Goal: Task Accomplishment & Management: Manage account settings

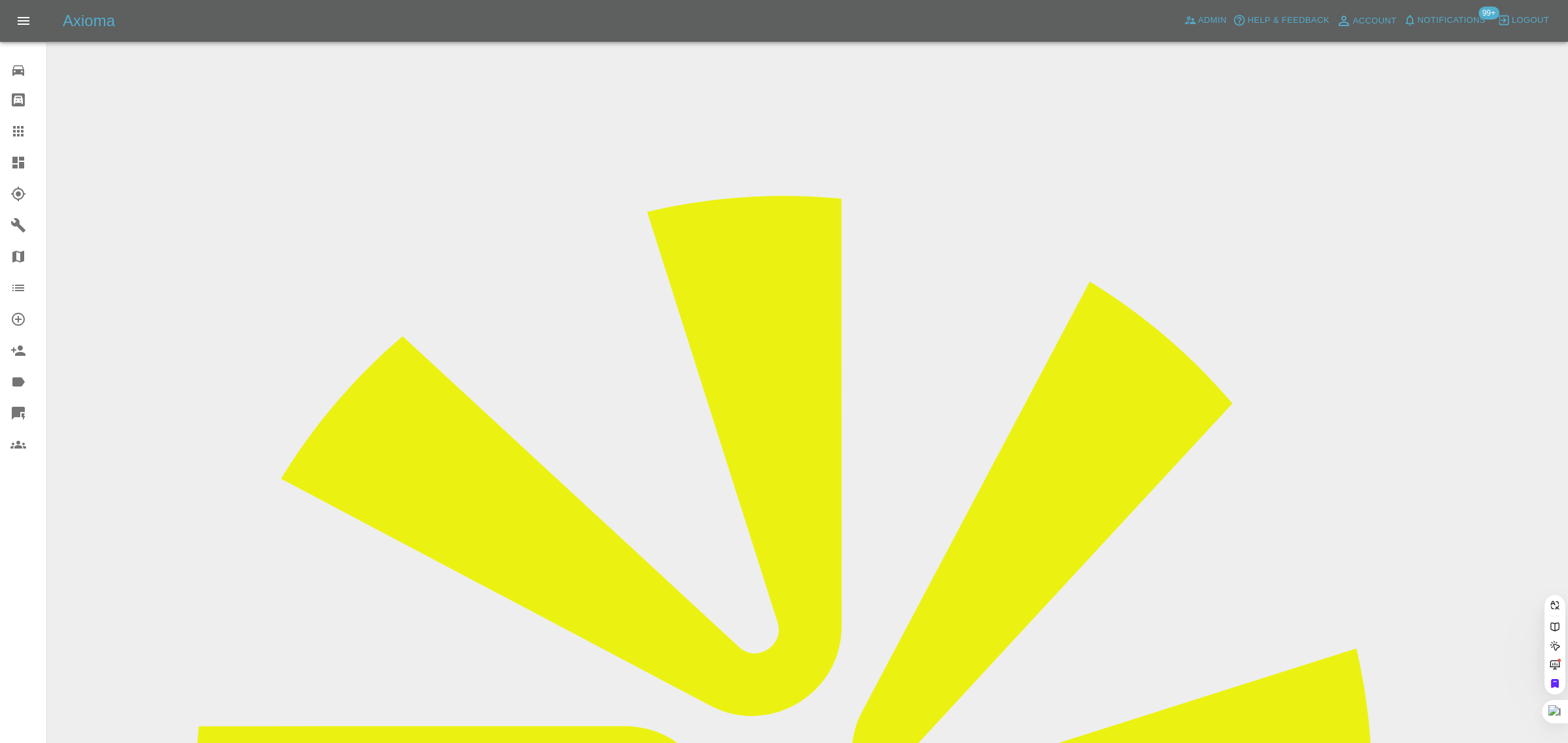
click at [19, 126] on icon at bounding box center [18, 131] width 16 height 16
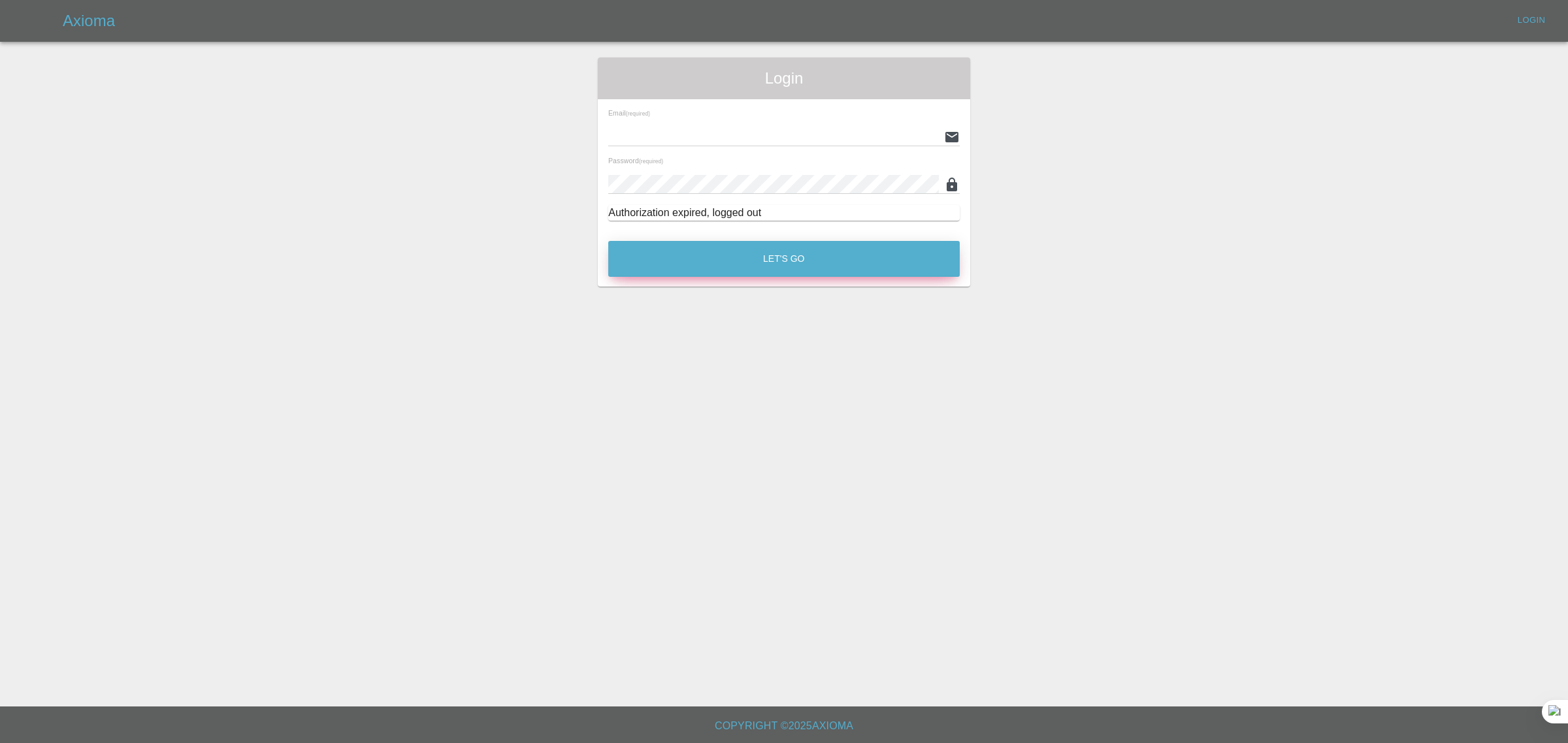
type input "[EMAIL_ADDRESS][DOMAIN_NAME]"
click at [739, 262] on button "Let's Go" at bounding box center [784, 259] width 352 height 36
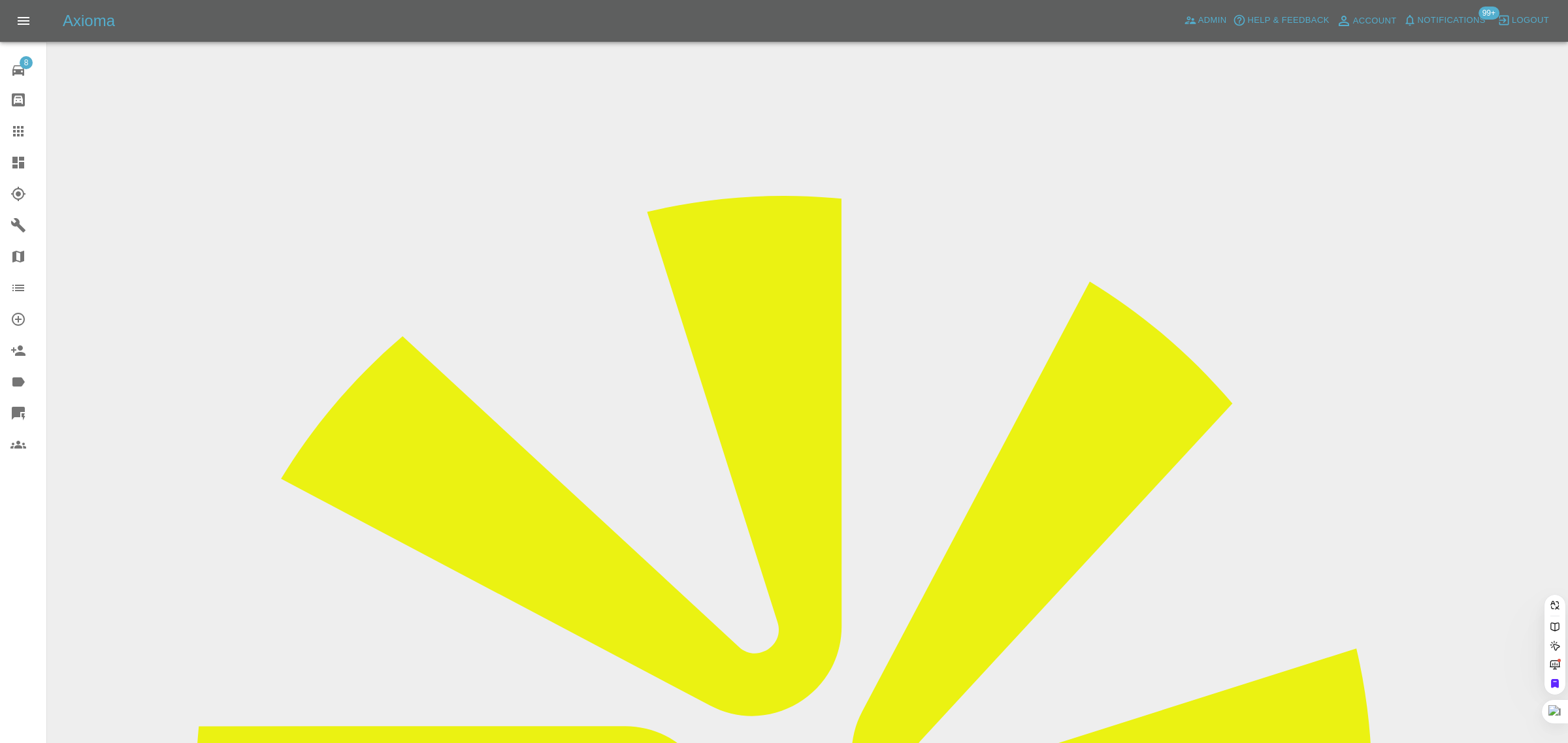
paste input "S20 NHW"
type input "S20NHW"
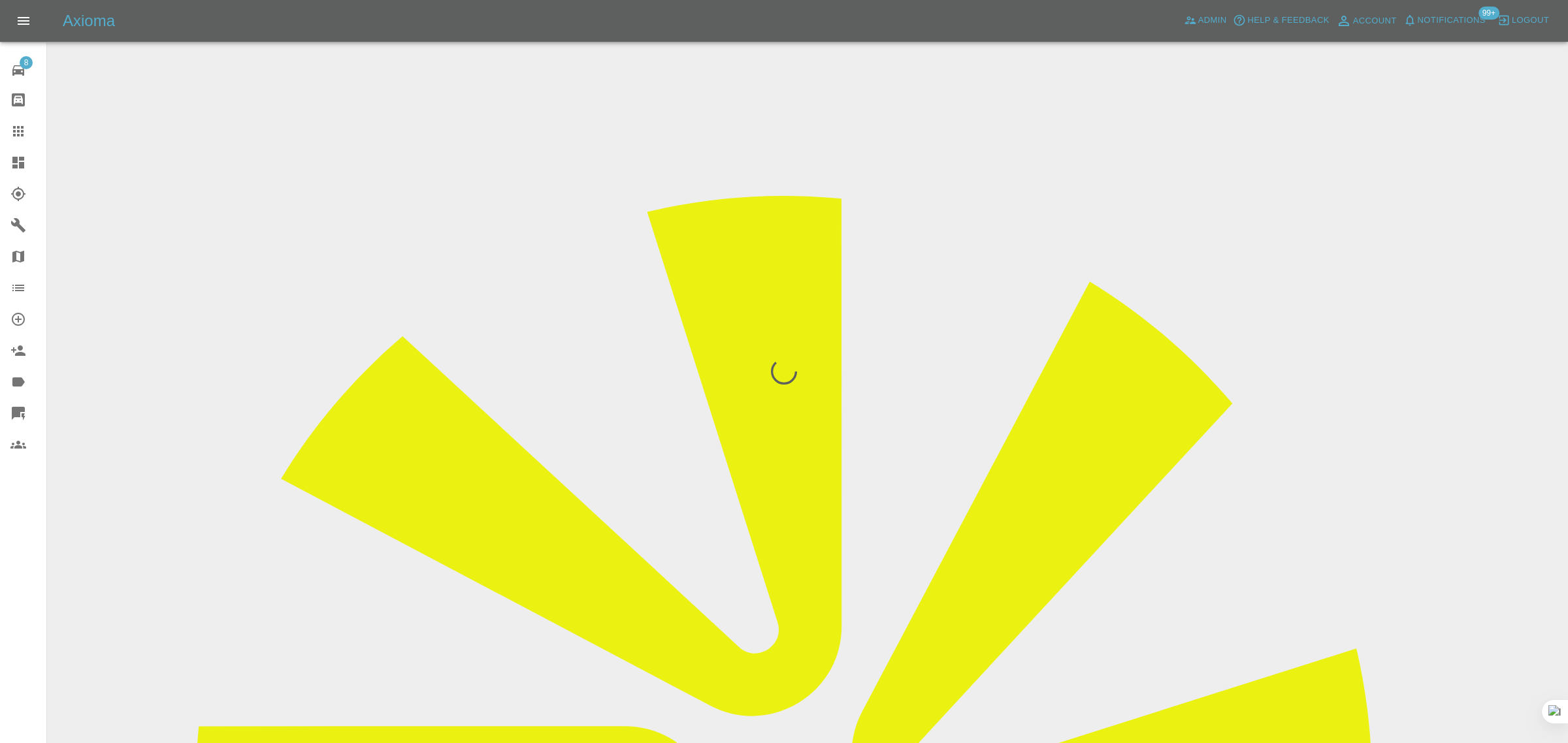
click at [18, 570] on div "8 Repair home Bodyshop home Claims Dashboard Explorer Garages Map Organization …" at bounding box center [24, 371] width 47 height 743
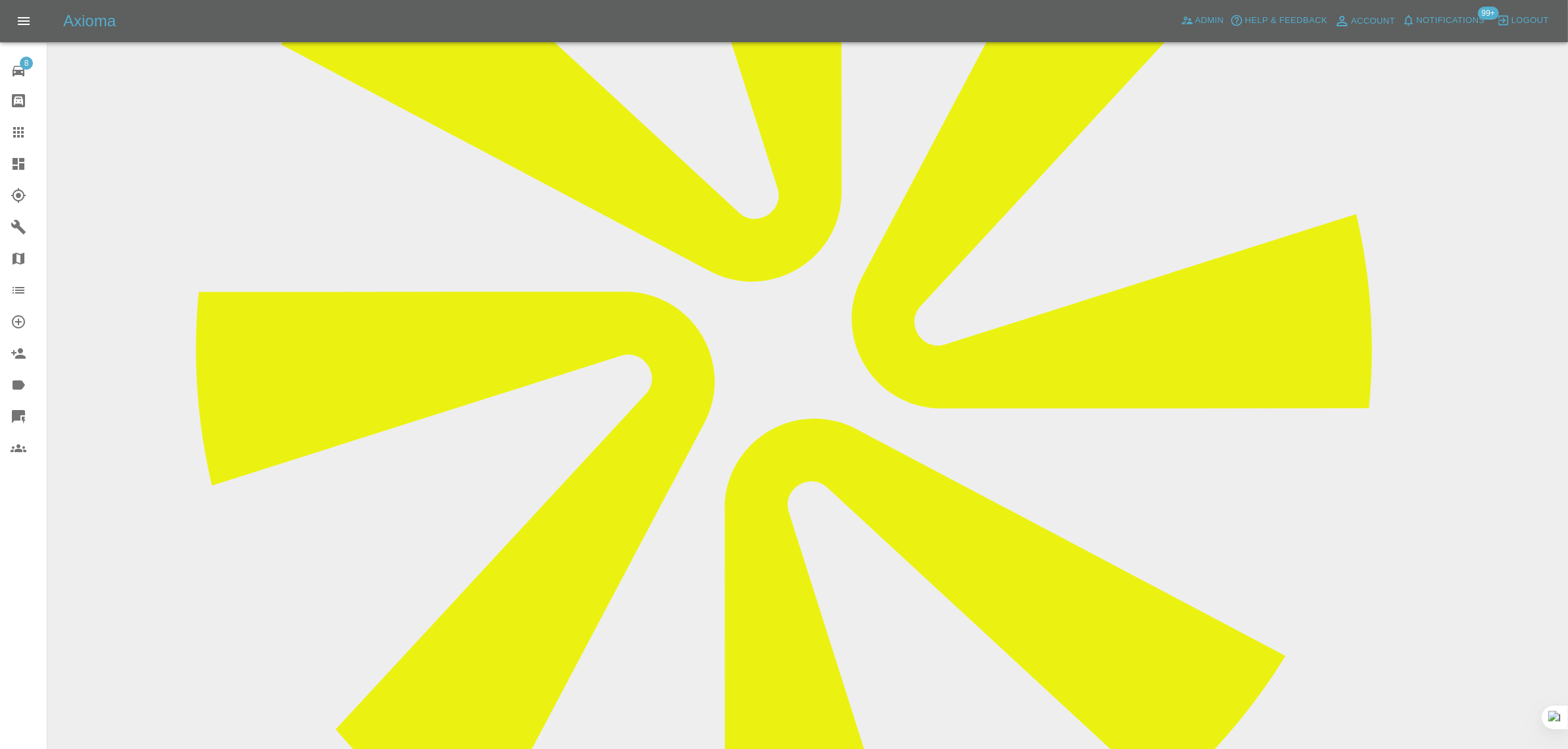
scroll to position [288, 0]
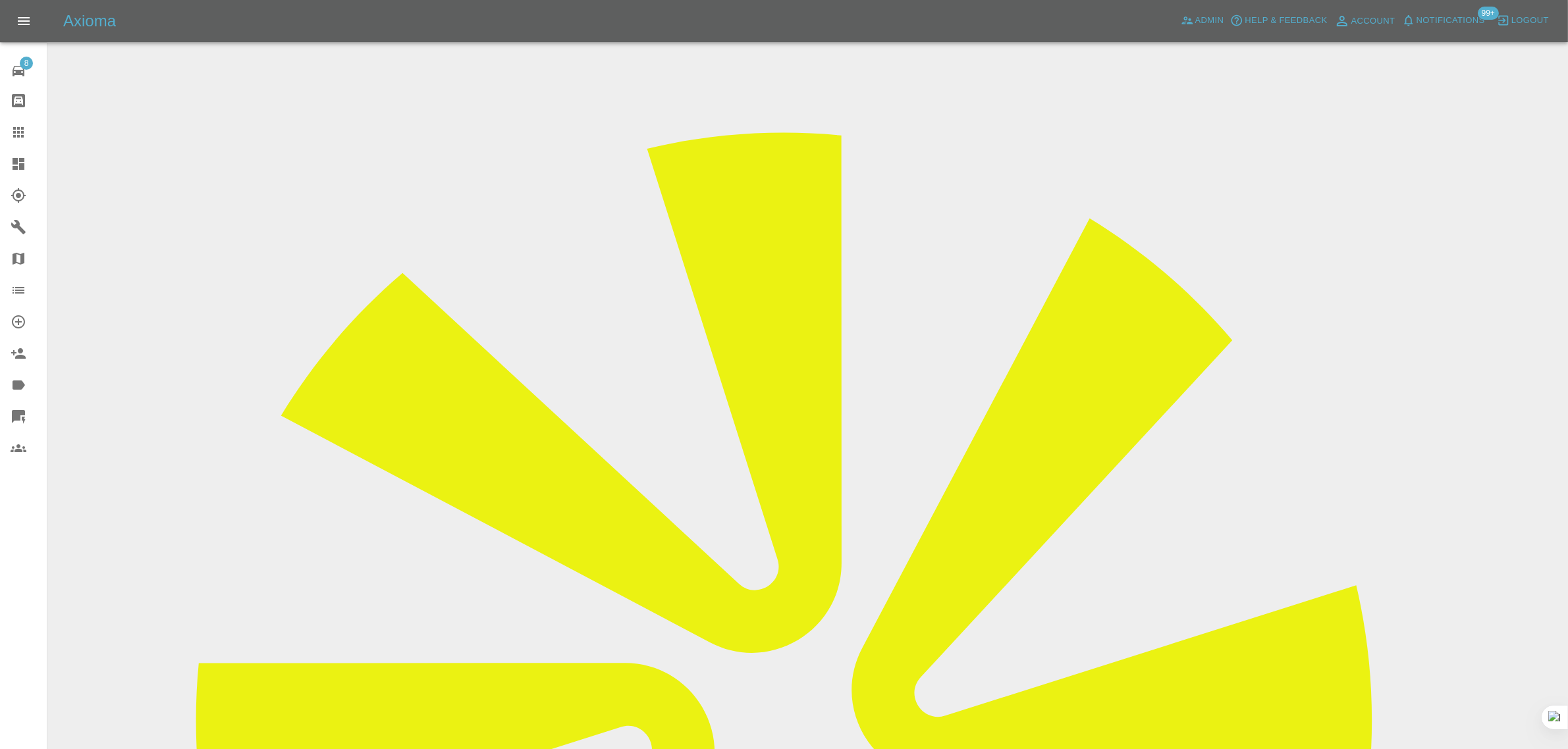
scroll to position [0, 0]
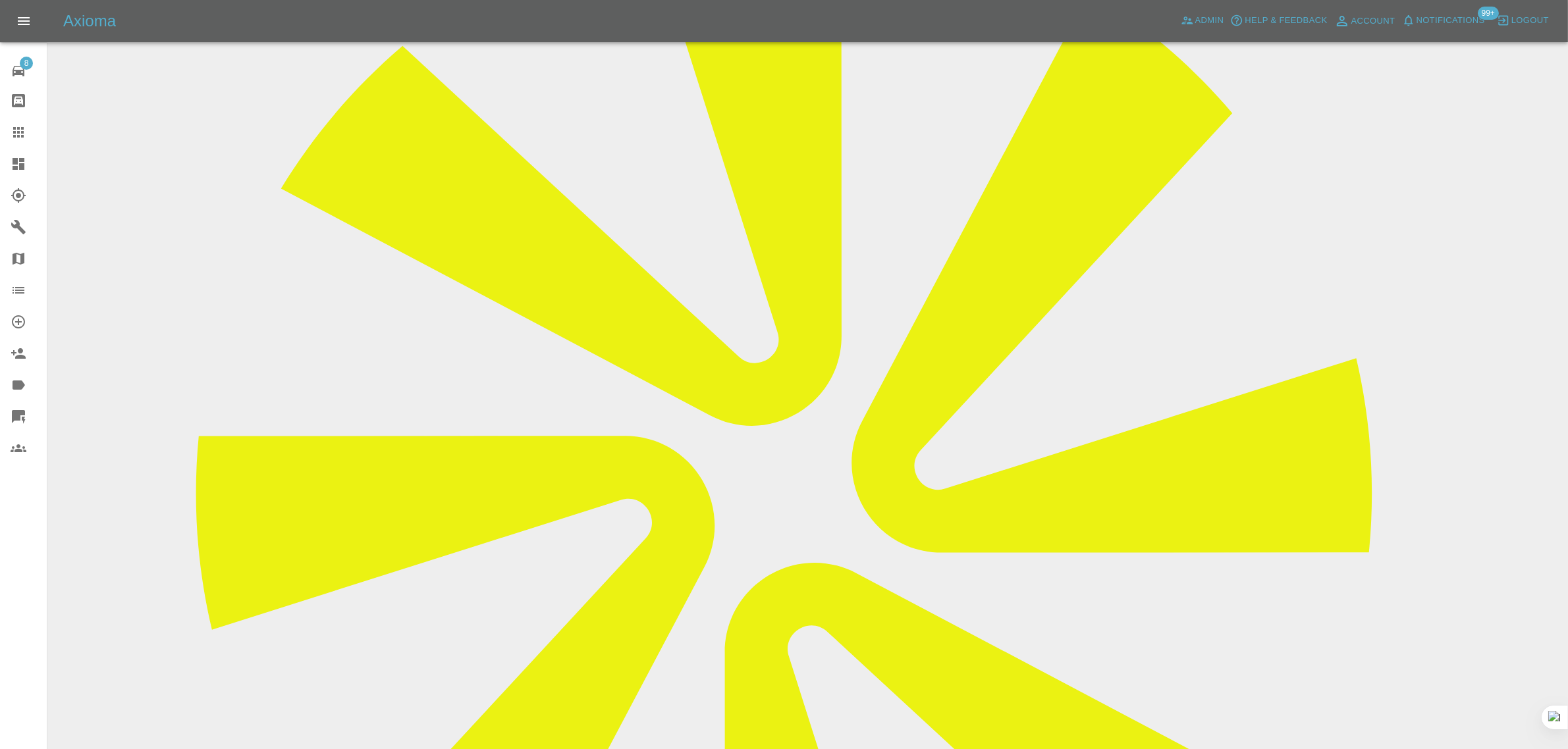
scroll to position [535, 0]
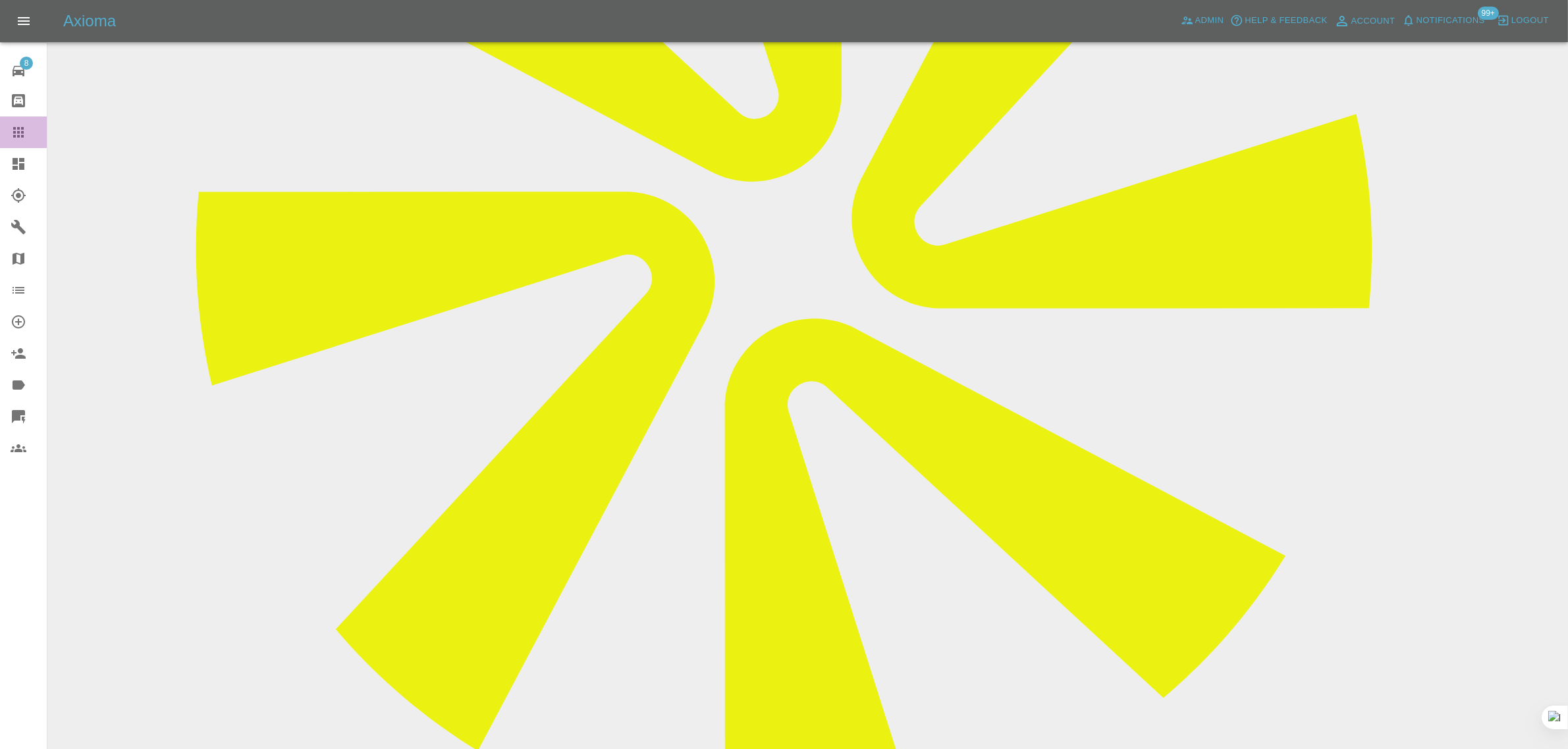
click at [18, 134] on icon at bounding box center [18, 132] width 16 height 16
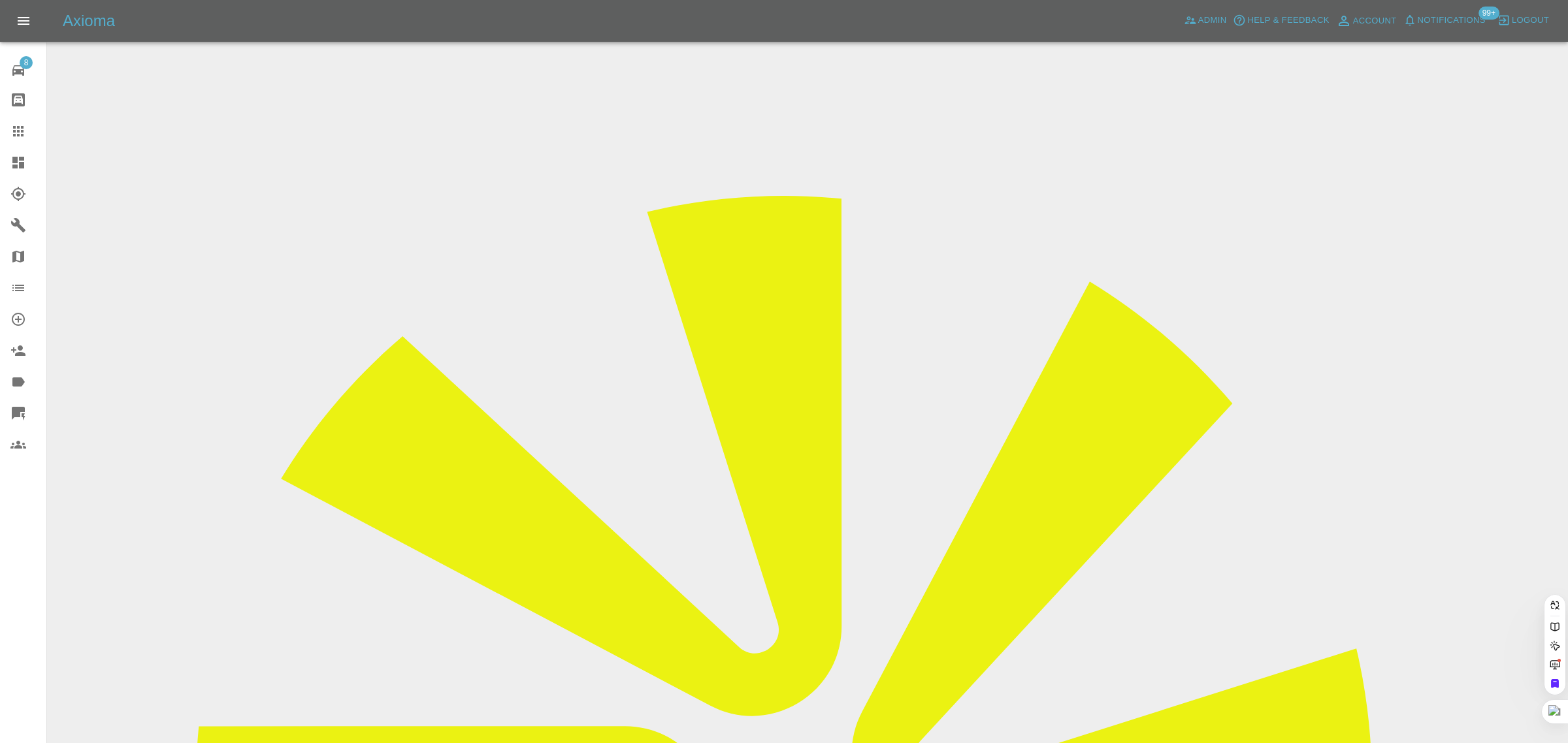
paste input "t.816@btinternet.com"
type input "t.816@btinternet.co"
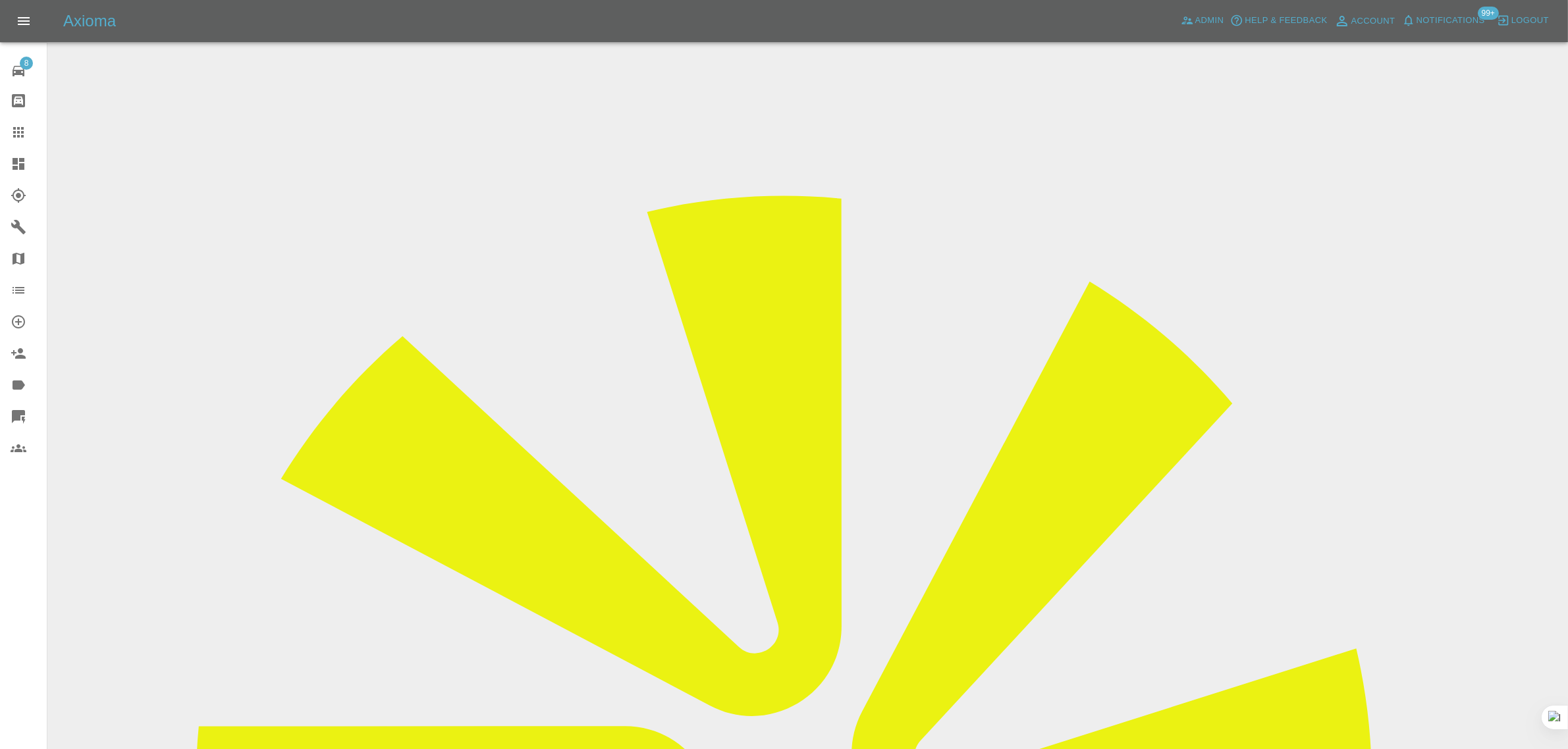
click at [8, 622] on div "8 Repair home Bodyshop home Claims Dashboard Explorer Garages Map Organization …" at bounding box center [24, 374] width 48 height 749
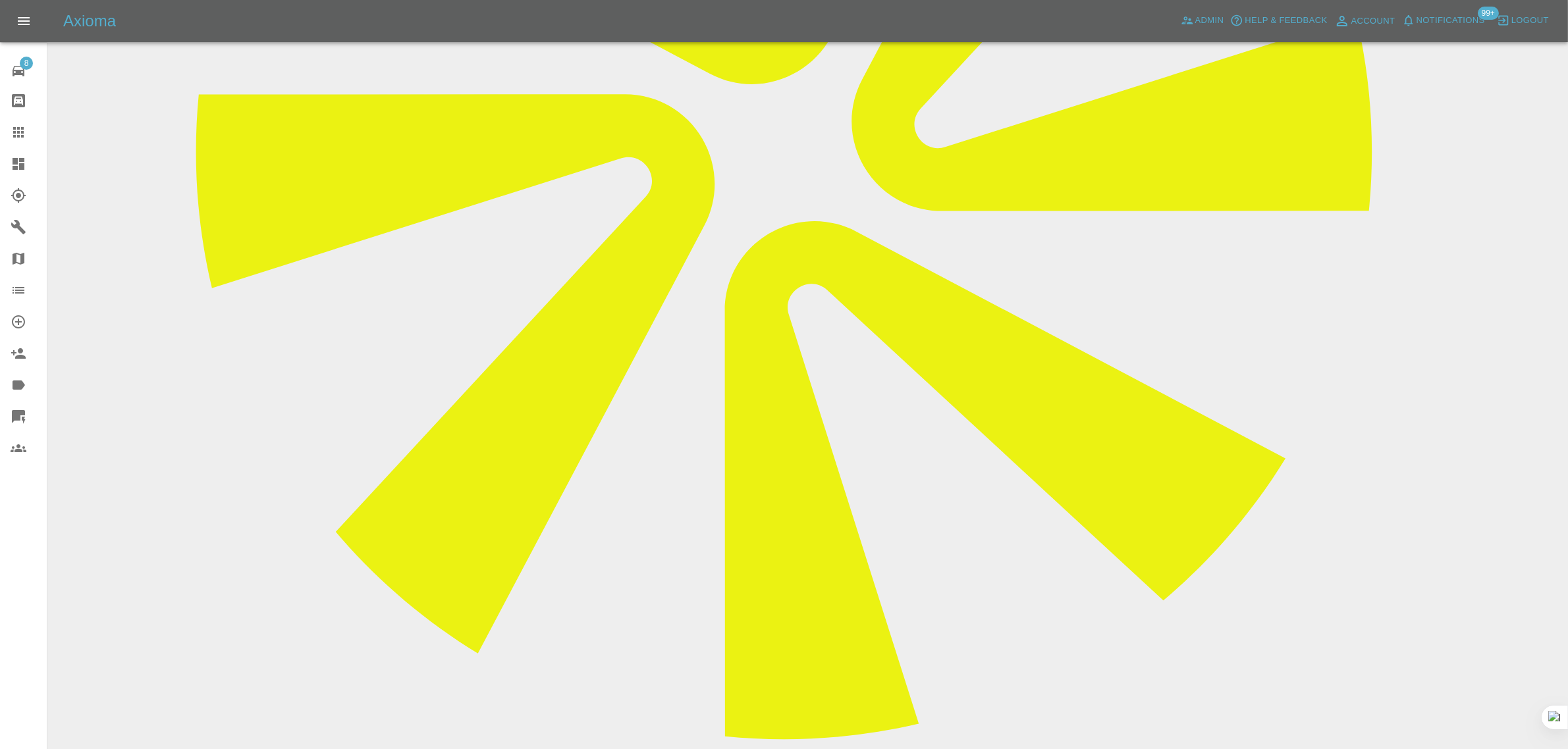
scroll to position [741, 0]
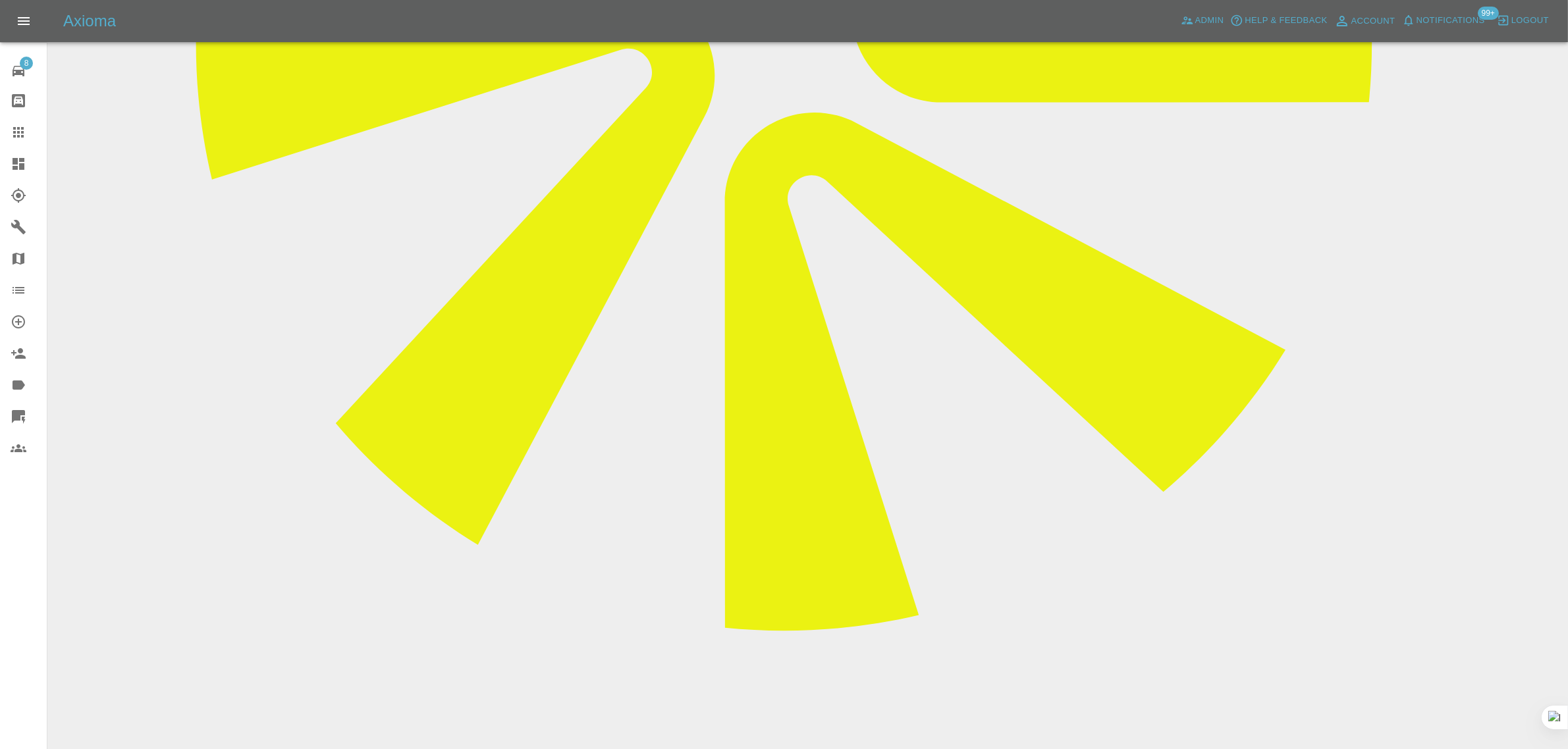
click at [15, 140] on link "Claims" at bounding box center [23, 132] width 47 height 32
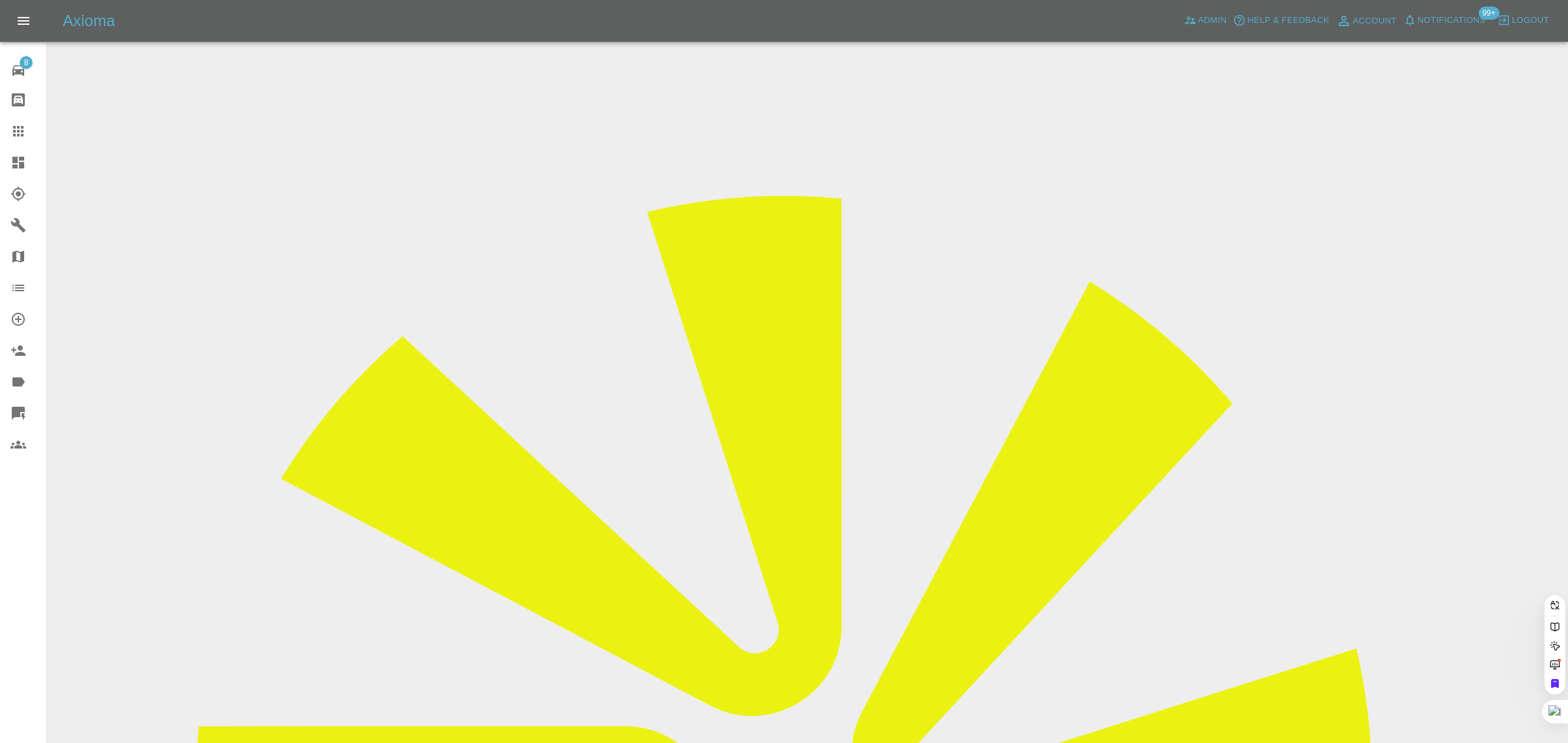
paste input "josh_cottrell@hotmail.co.uk"
type input "josh_cottrell@hotmail.co.u"
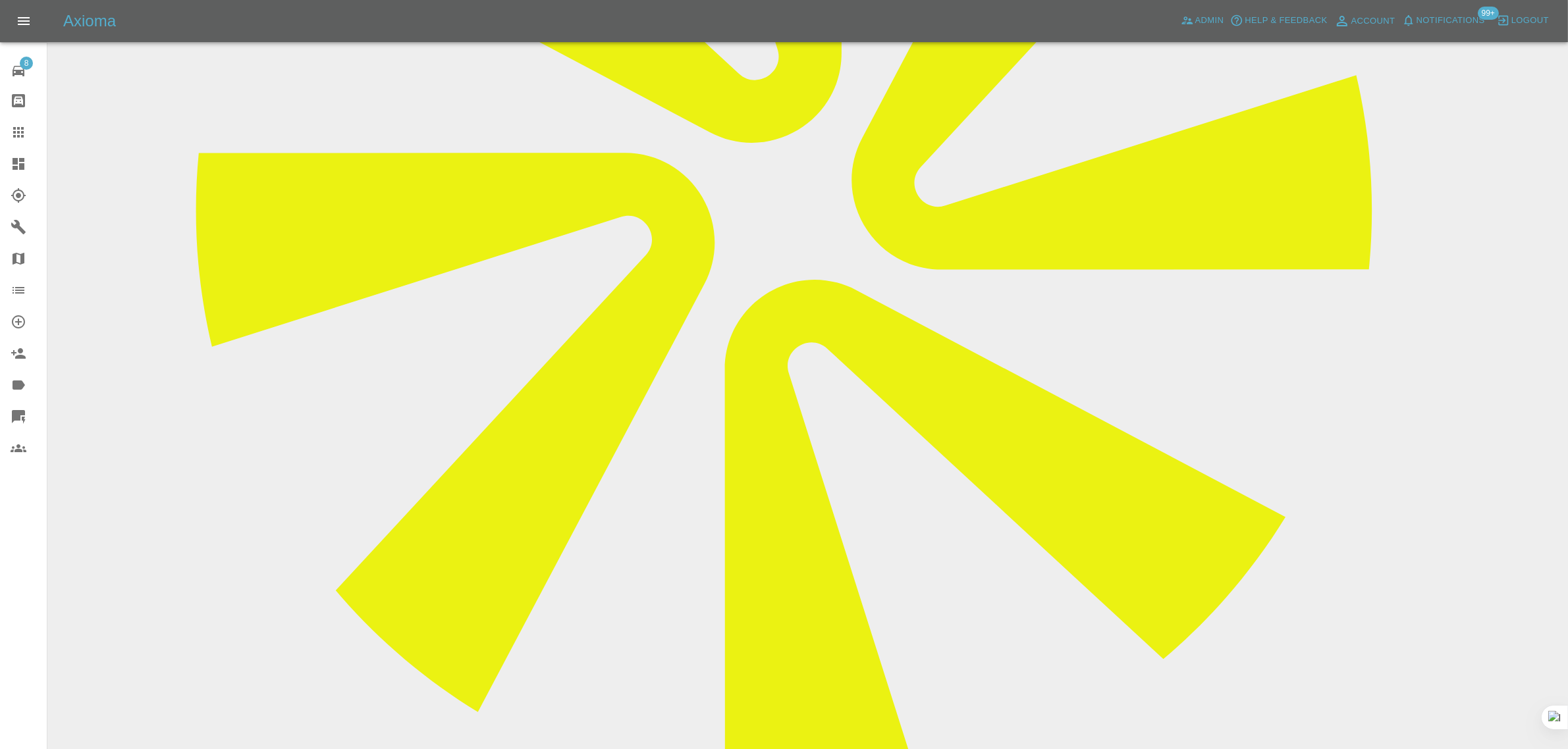
scroll to position [576, 0]
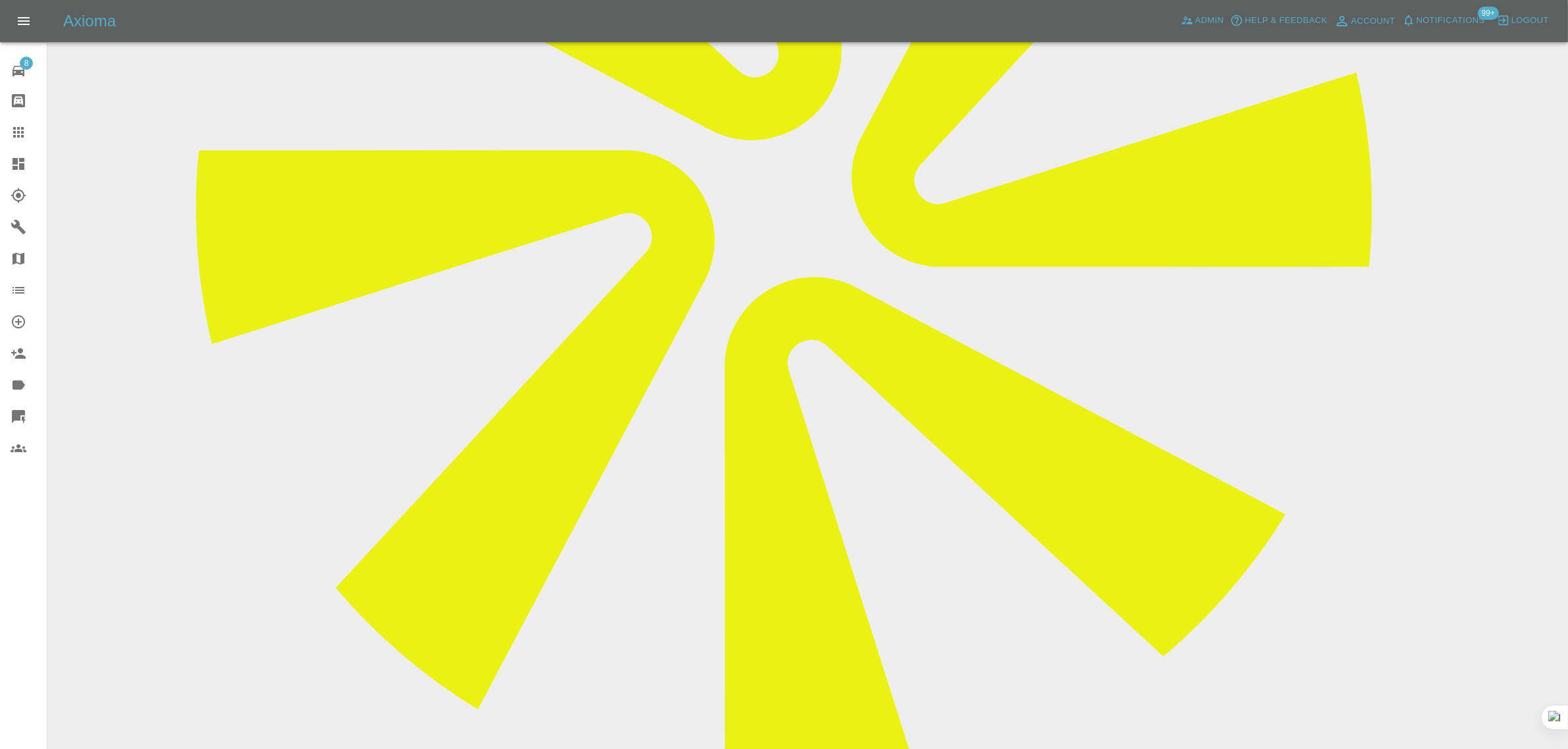
paste textarea "I've accepted a quote but am uncertain about the next steps. This is because th…"
type textarea "I've accepted a quote but am uncertain about the next steps. This is because th…"
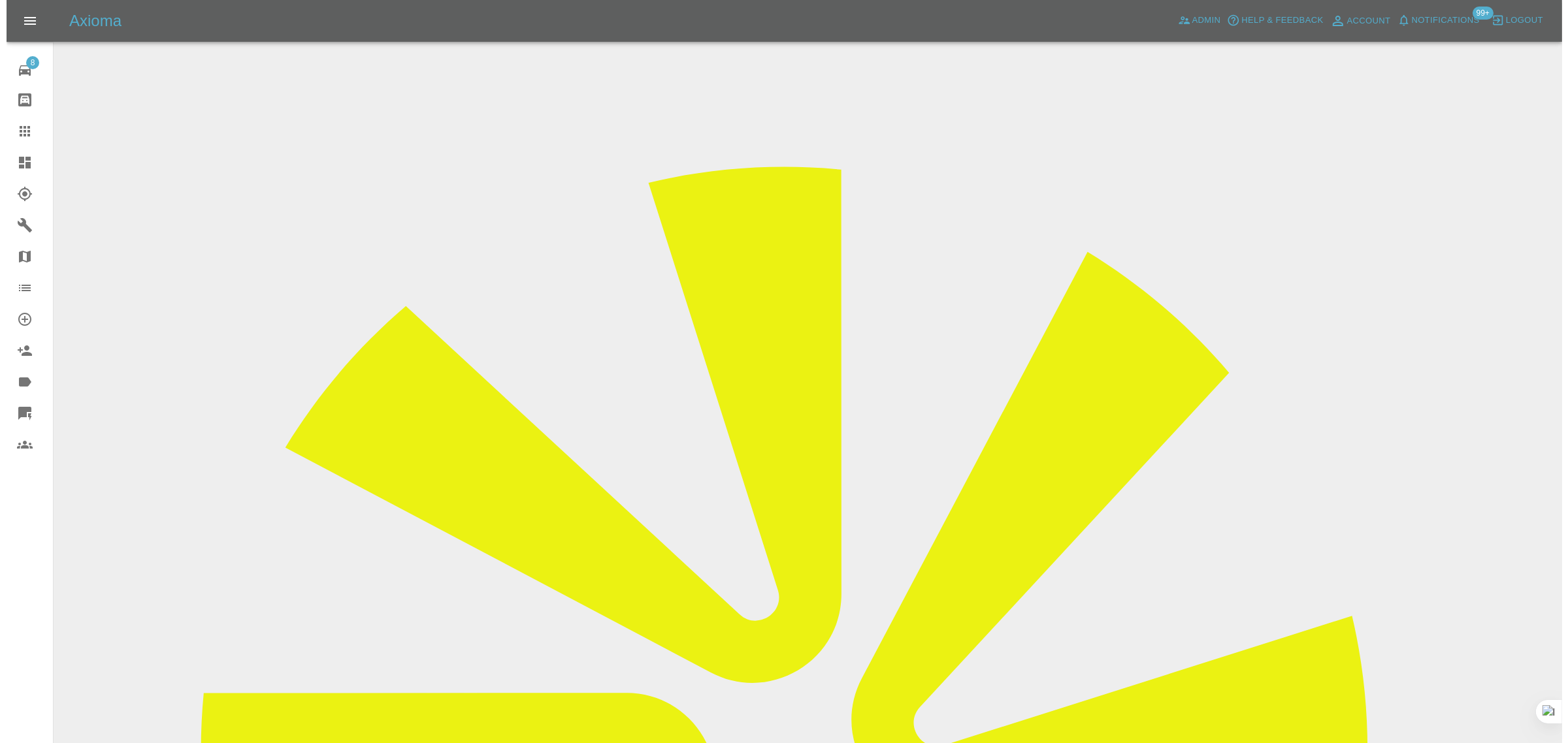
scroll to position [0, 0]
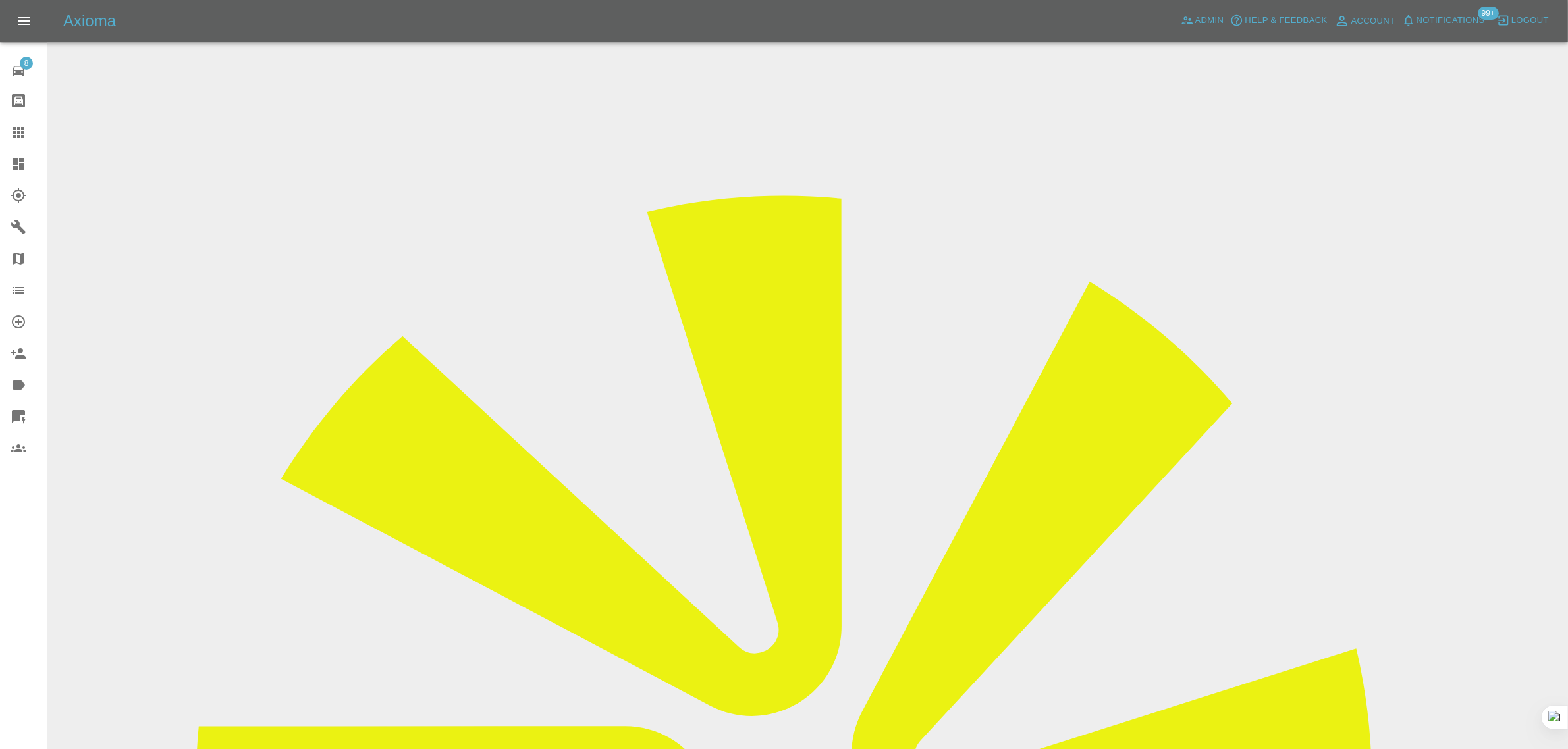
click at [12, 133] on icon at bounding box center [18, 132] width 16 height 16
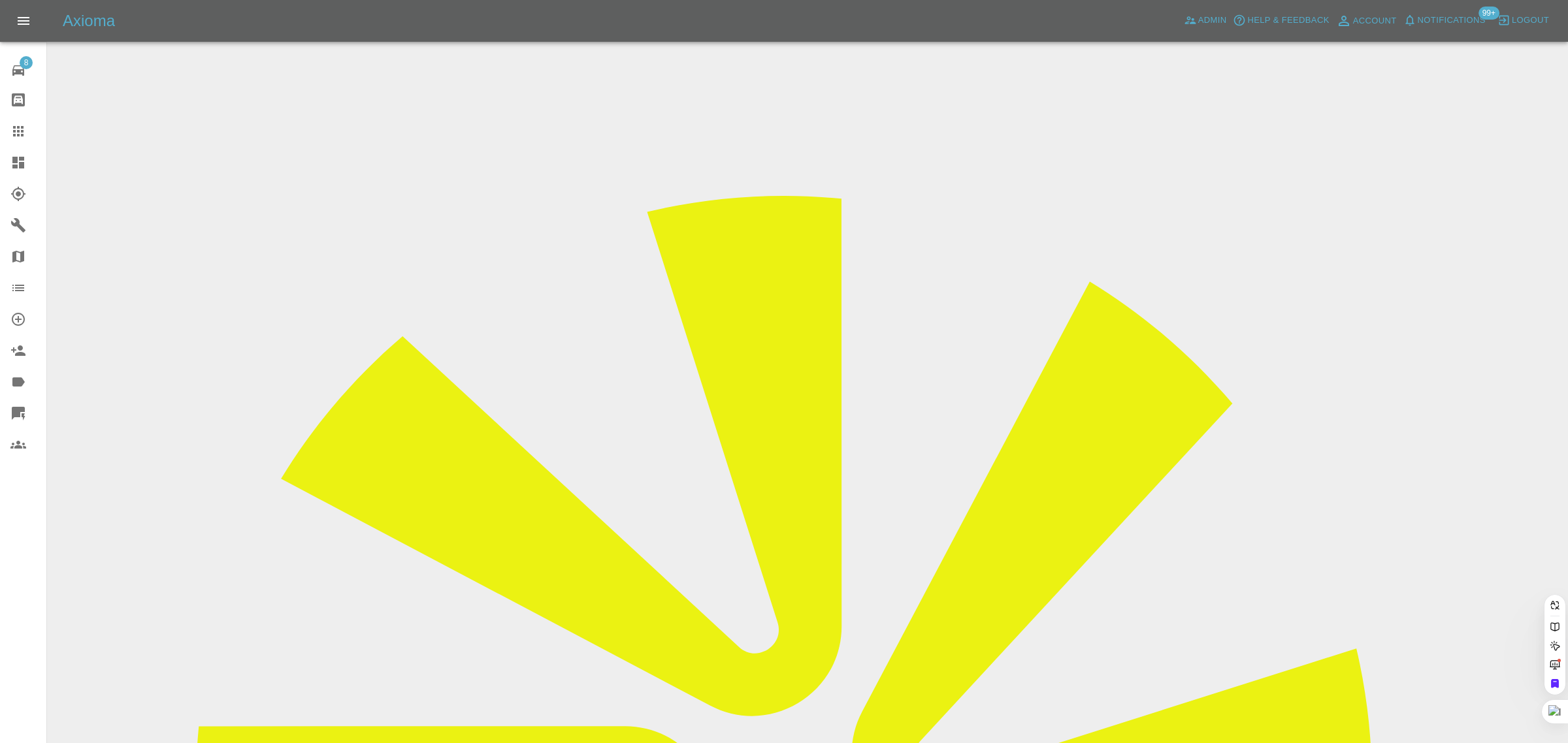
paste input "ronmeakins@btinternet.com"
type input "ronmeakins@btinternet.com"
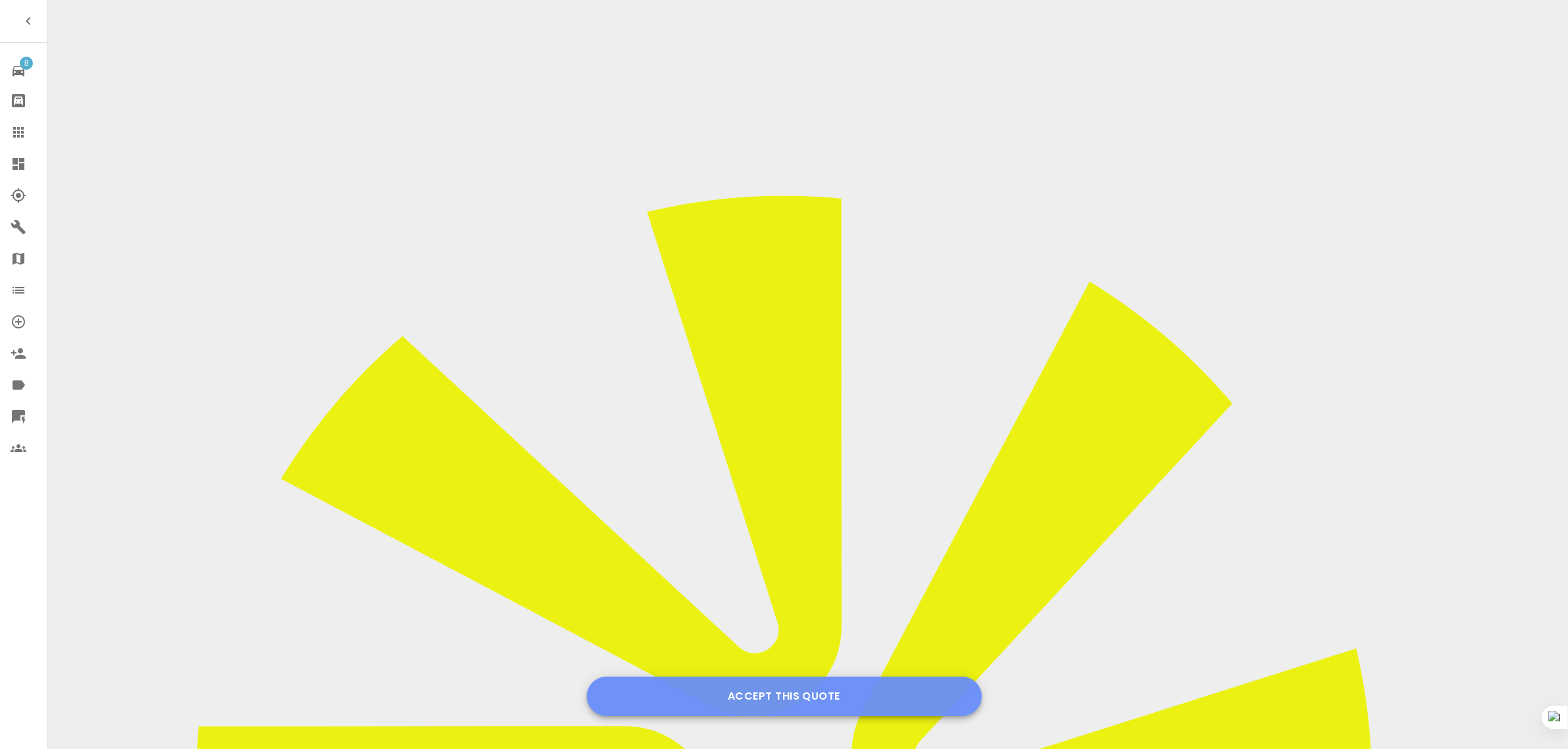
click at [764, 699] on button "Accept this Quote" at bounding box center [784, 696] width 395 height 39
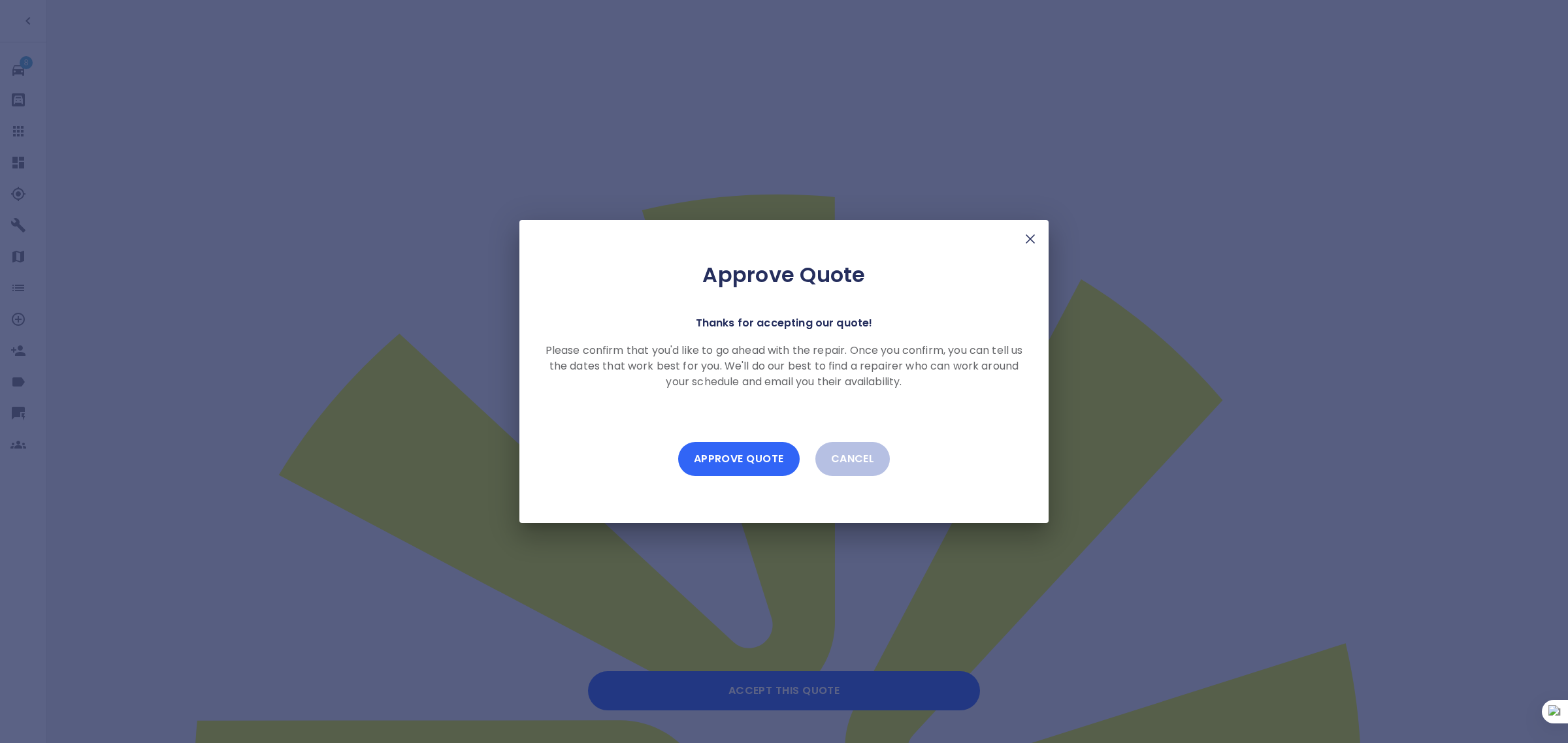
click at [753, 461] on button "Approve Quote" at bounding box center [738, 459] width 122 height 34
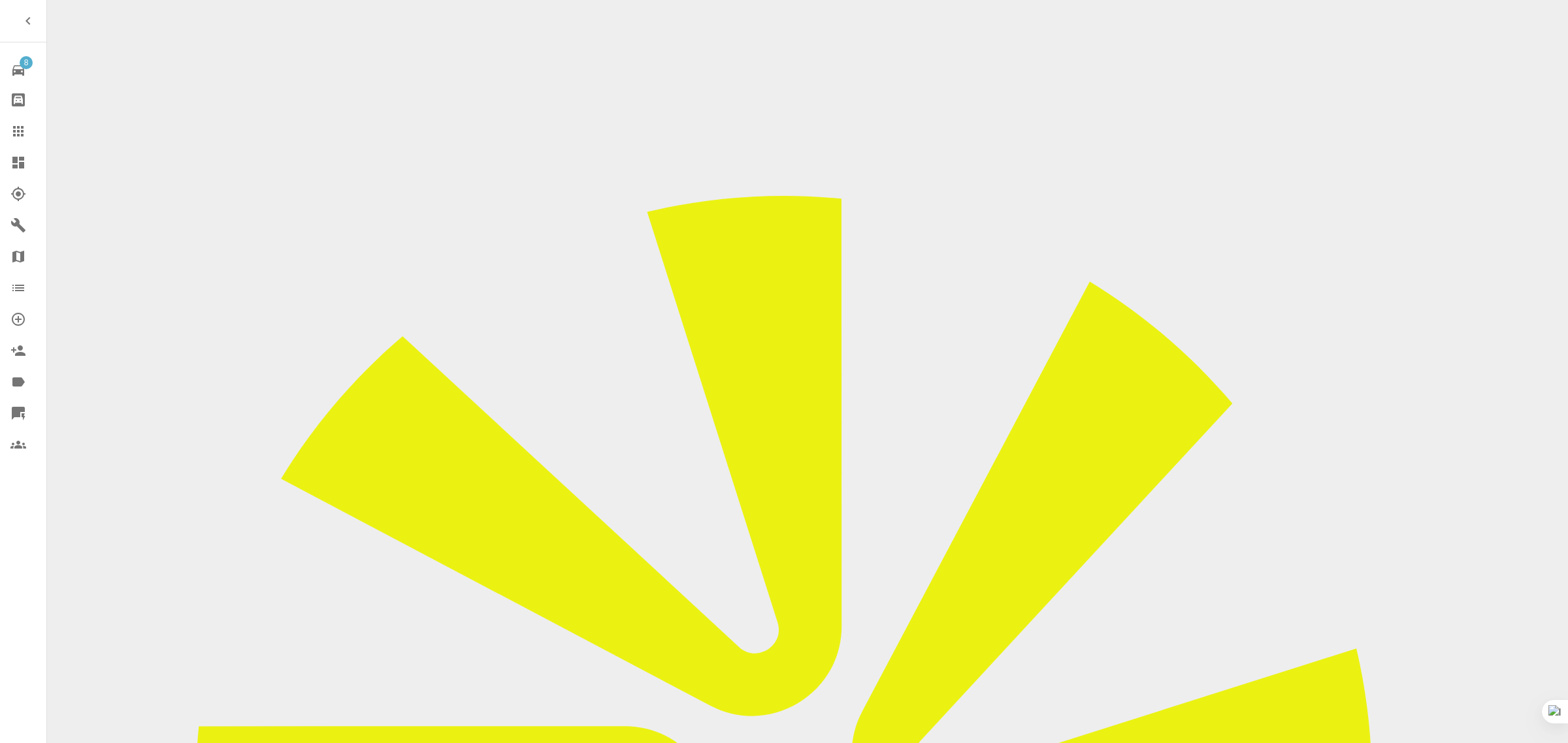
click at [22, 132] on icon at bounding box center [18, 131] width 10 height 10
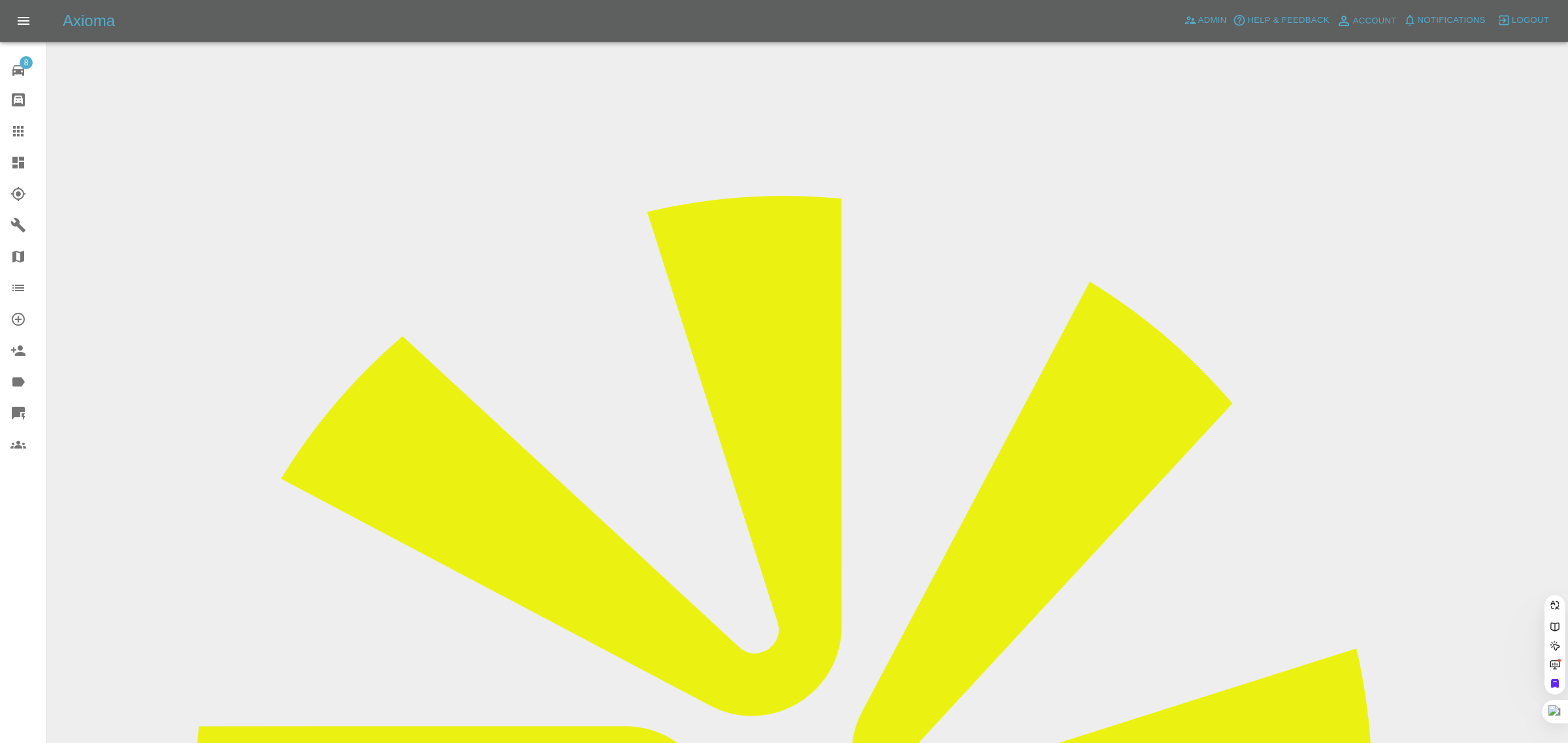
paste input "[EMAIL_ADDRESS][DOMAIN_NAME]"
type input "dc86@outlook.co"
click at [1200, 17] on span "Admin" at bounding box center [1213, 21] width 29 height 15
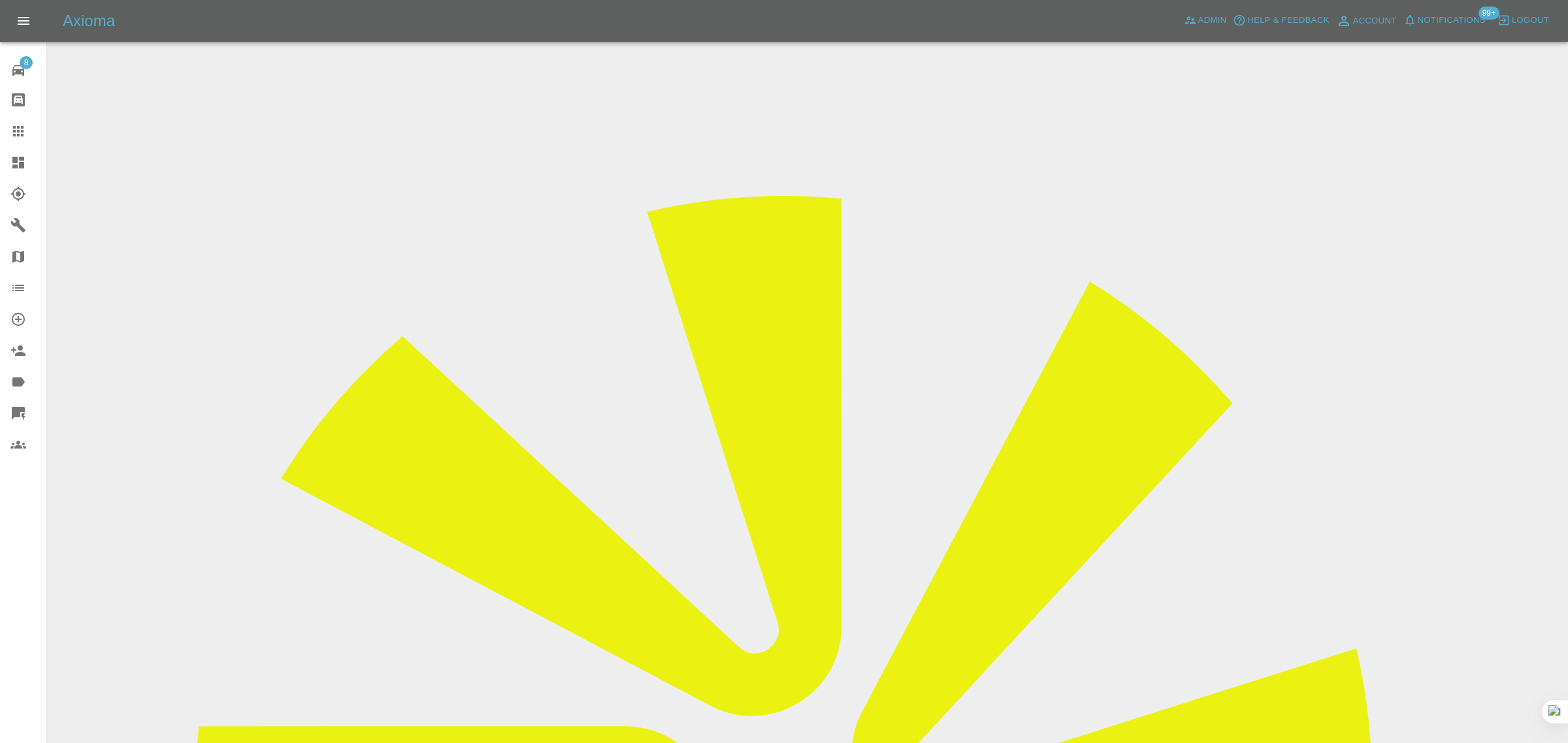
paste input "687a1d26f96d6d2f01cc9bf7"
type input "687a1d26f96d6d2f01cc9bf7"
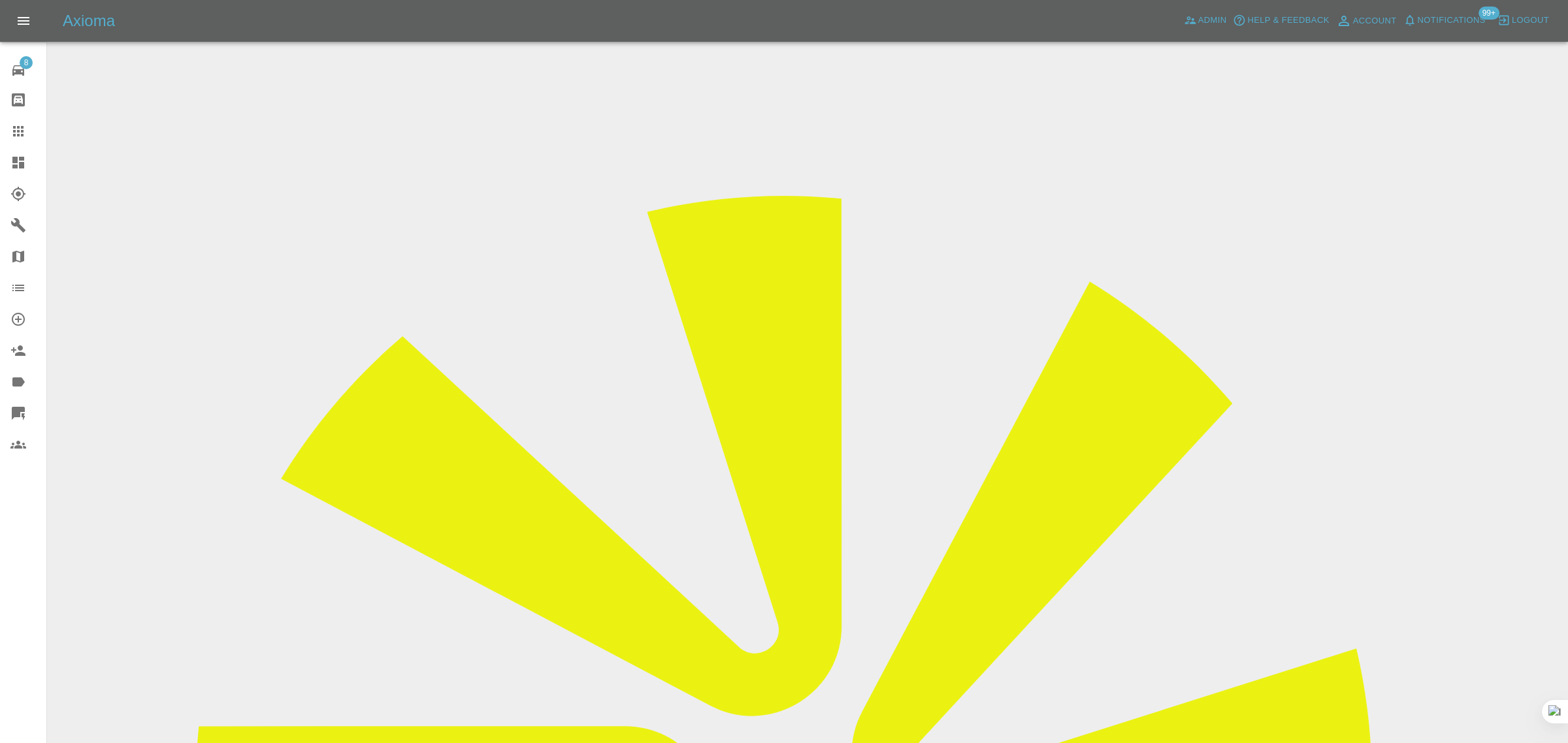
scroll to position [0, 0]
paste input "john_howden@hotmail.co.uk"
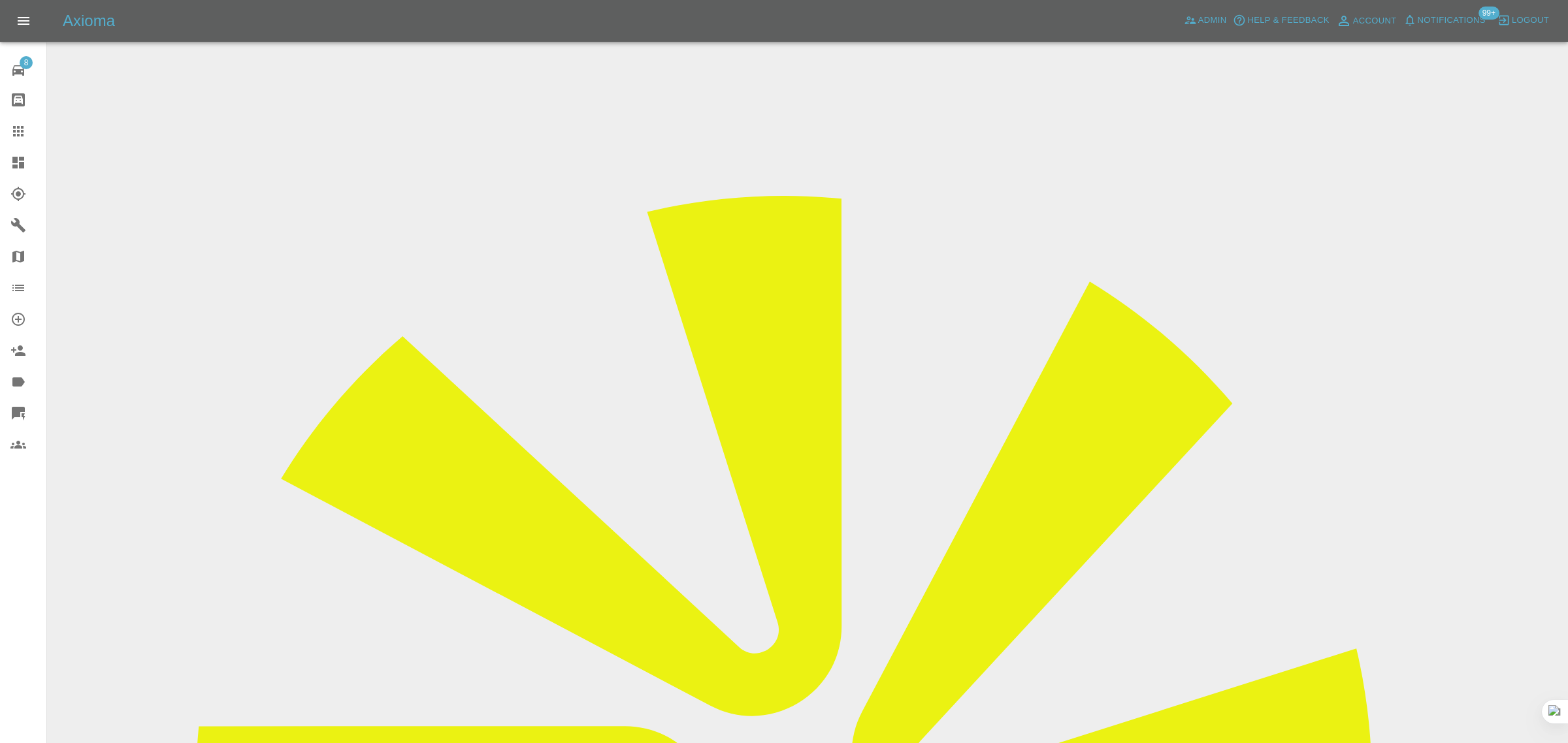
scroll to position [0, 10]
type input "john_howden@hotmail.co.uk"
click at [15, 126] on icon at bounding box center [18, 131] width 10 height 10
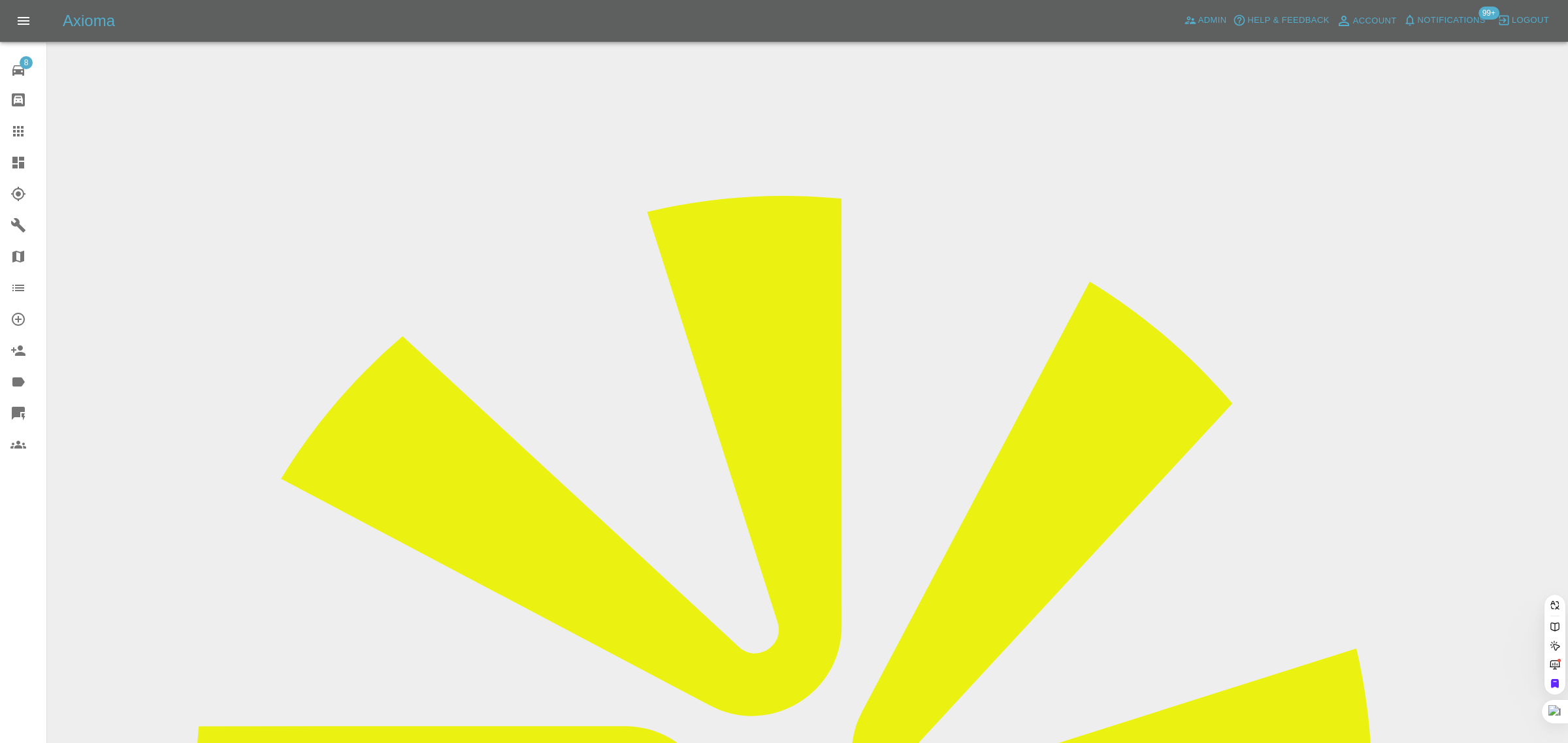
paste input "john_howden@hotmail.co."
type input "john_howden@hotmail.co."
click at [35, 607] on div "8 Repair home Bodyshop home Claims Dashboard Explorer Garages Map Organization …" at bounding box center [24, 371] width 47 height 743
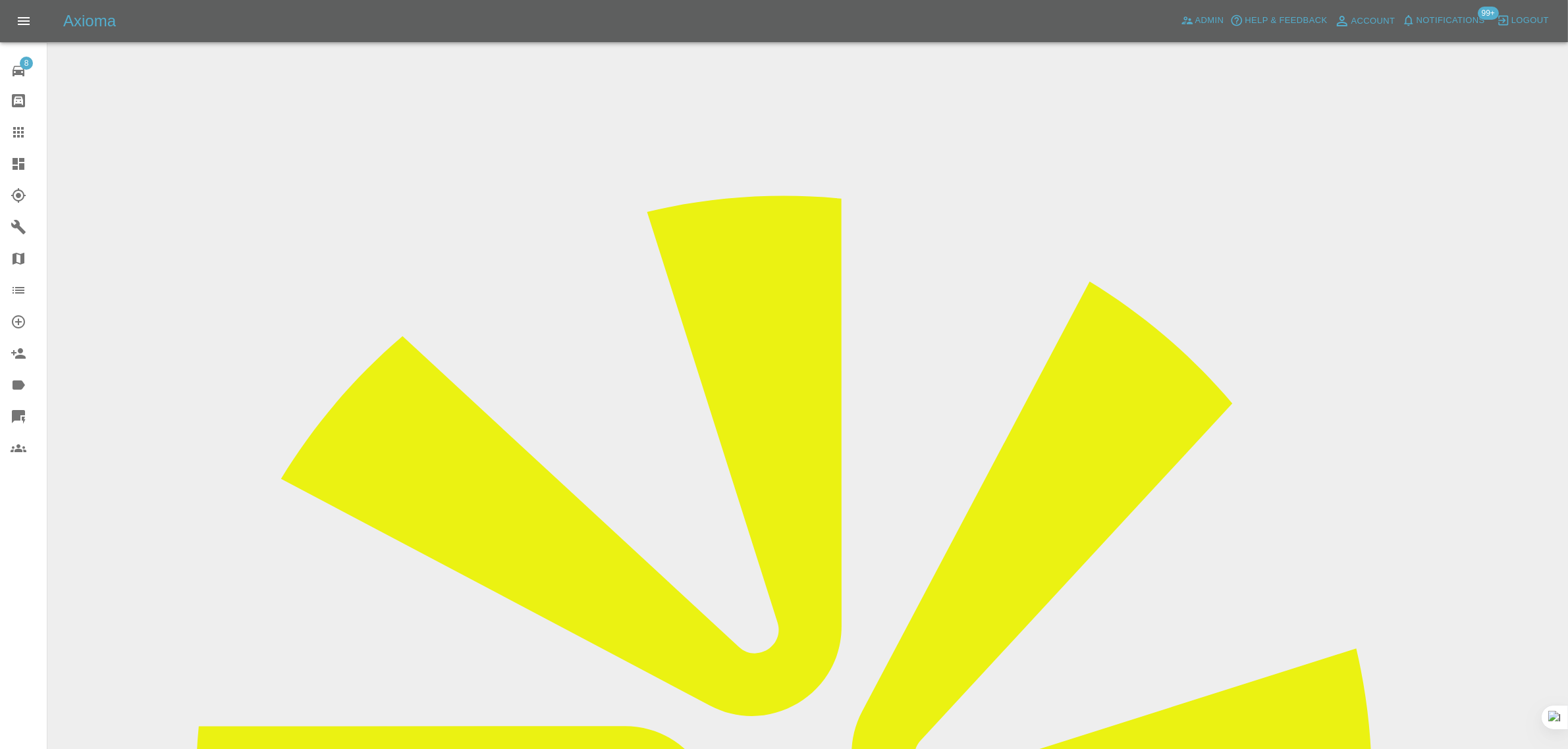
click at [21, 143] on link "Claims" at bounding box center [23, 132] width 47 height 32
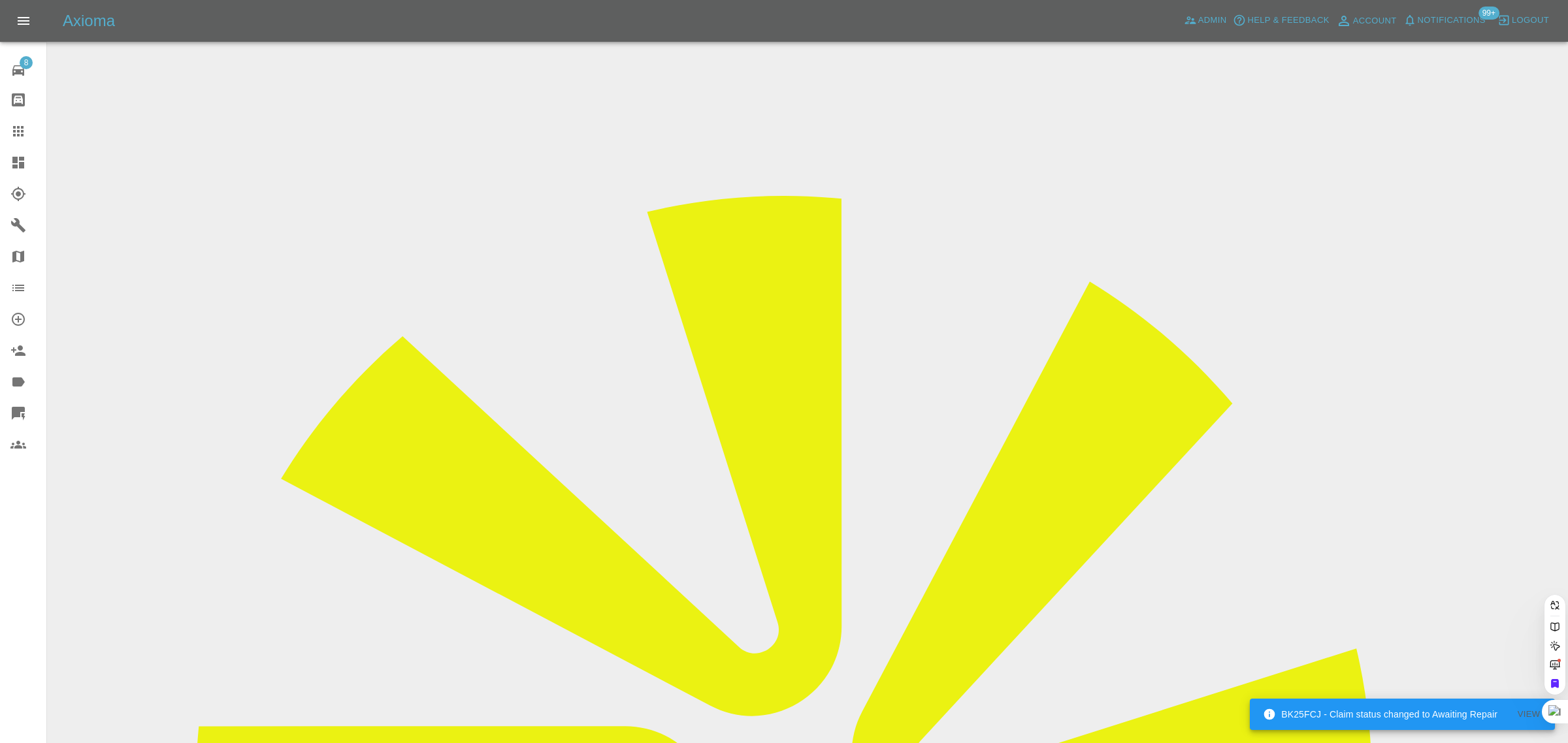
paste input "michaelhall766@googlemail.com"
type input "michaelhall766@googlemail.com"
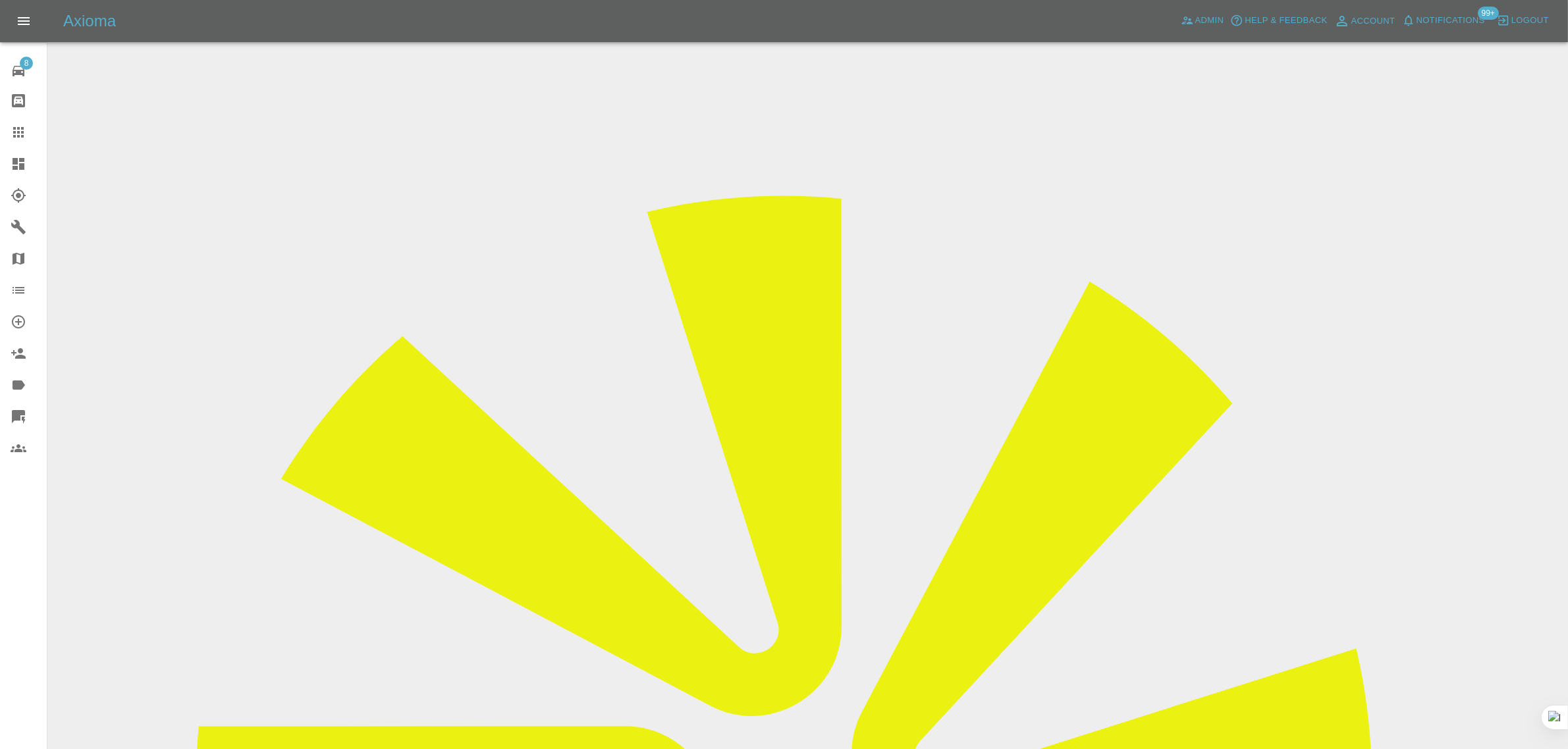
click at [0, 0] on input "Choose images" at bounding box center [0, 0] width 0 height 0
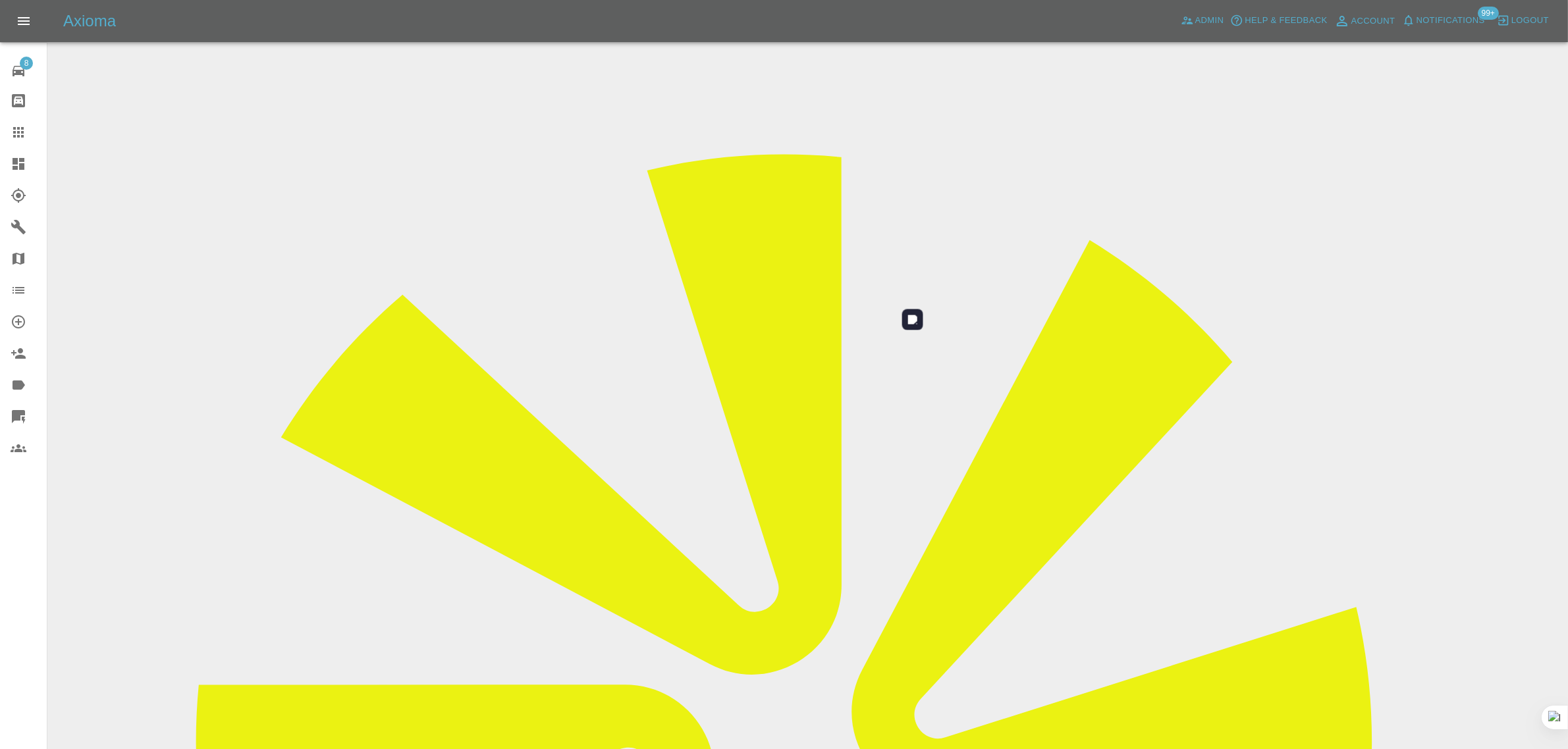
scroll to position [64, 0]
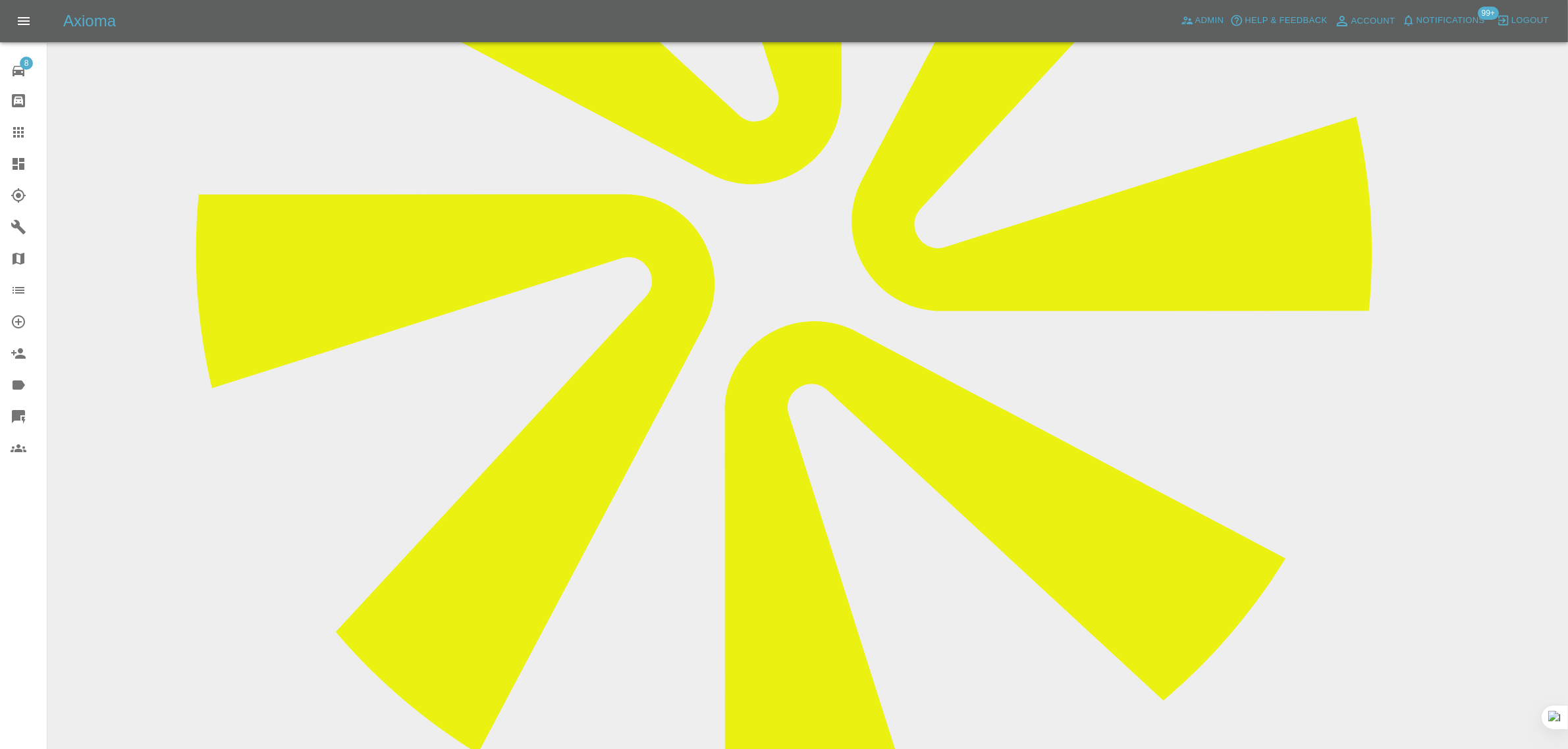
scroll to position [576, 0]
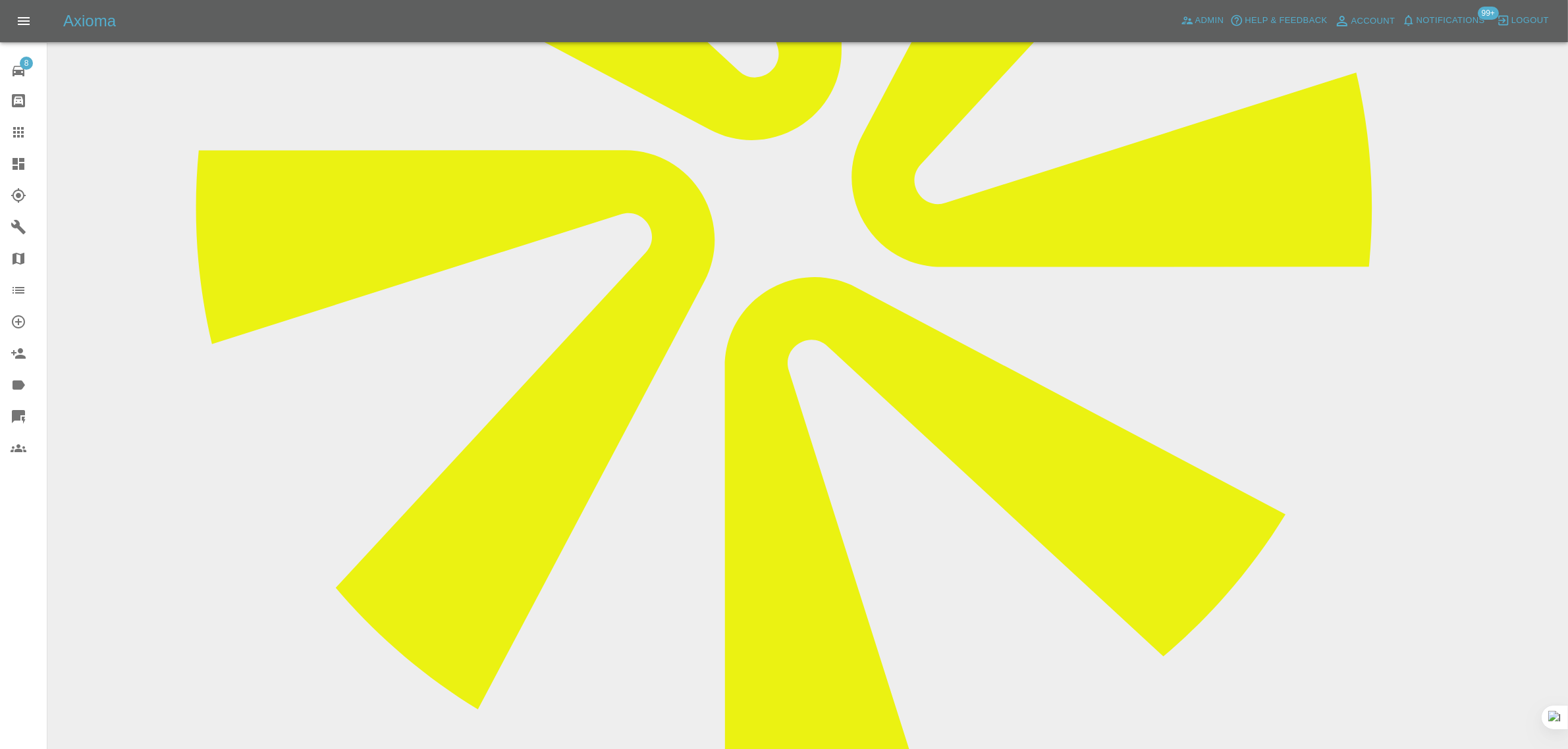
paste textarea "Hi. Had someone come today to rectify a previous repair they did on Tuesday. Ca…"
type textarea "Hi. Had someone come today to rectify a previous repair they did on Tuesday. Ca…"
click at [39, 135] on div at bounding box center [29, 132] width 37 height 16
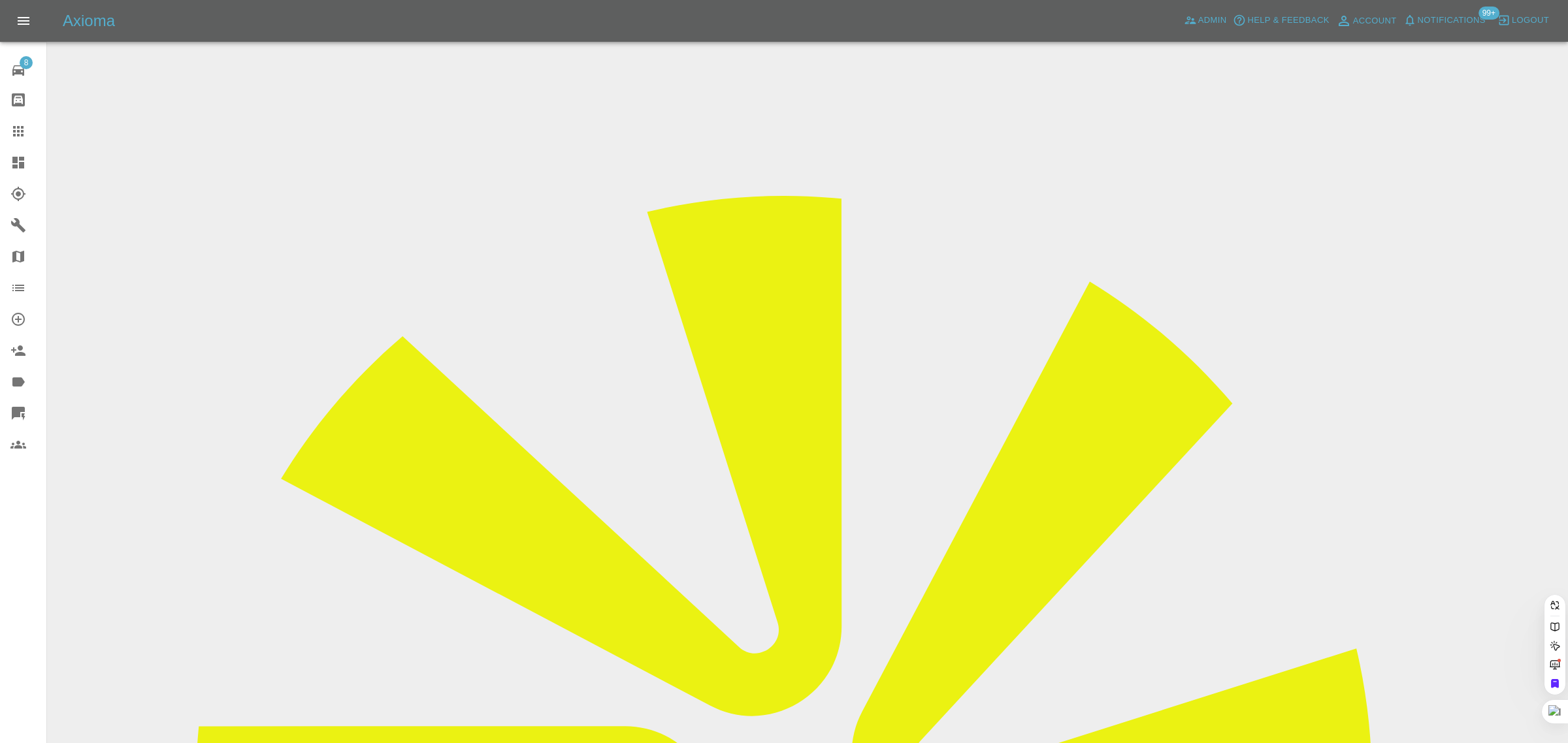
paste input "knut.dalen@gmail.com"
type input "knut.dalen@gmail.com"
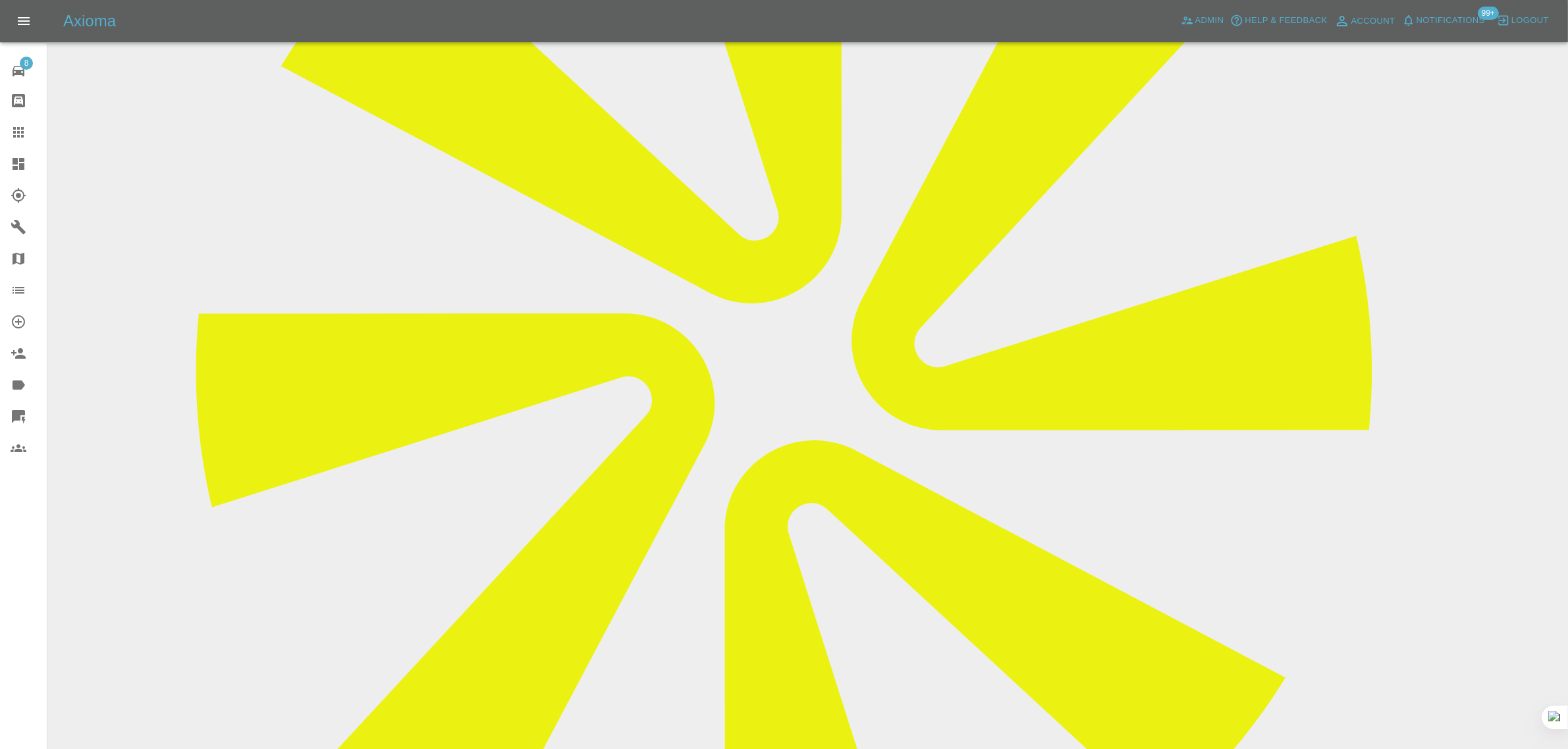
scroll to position [504, 0]
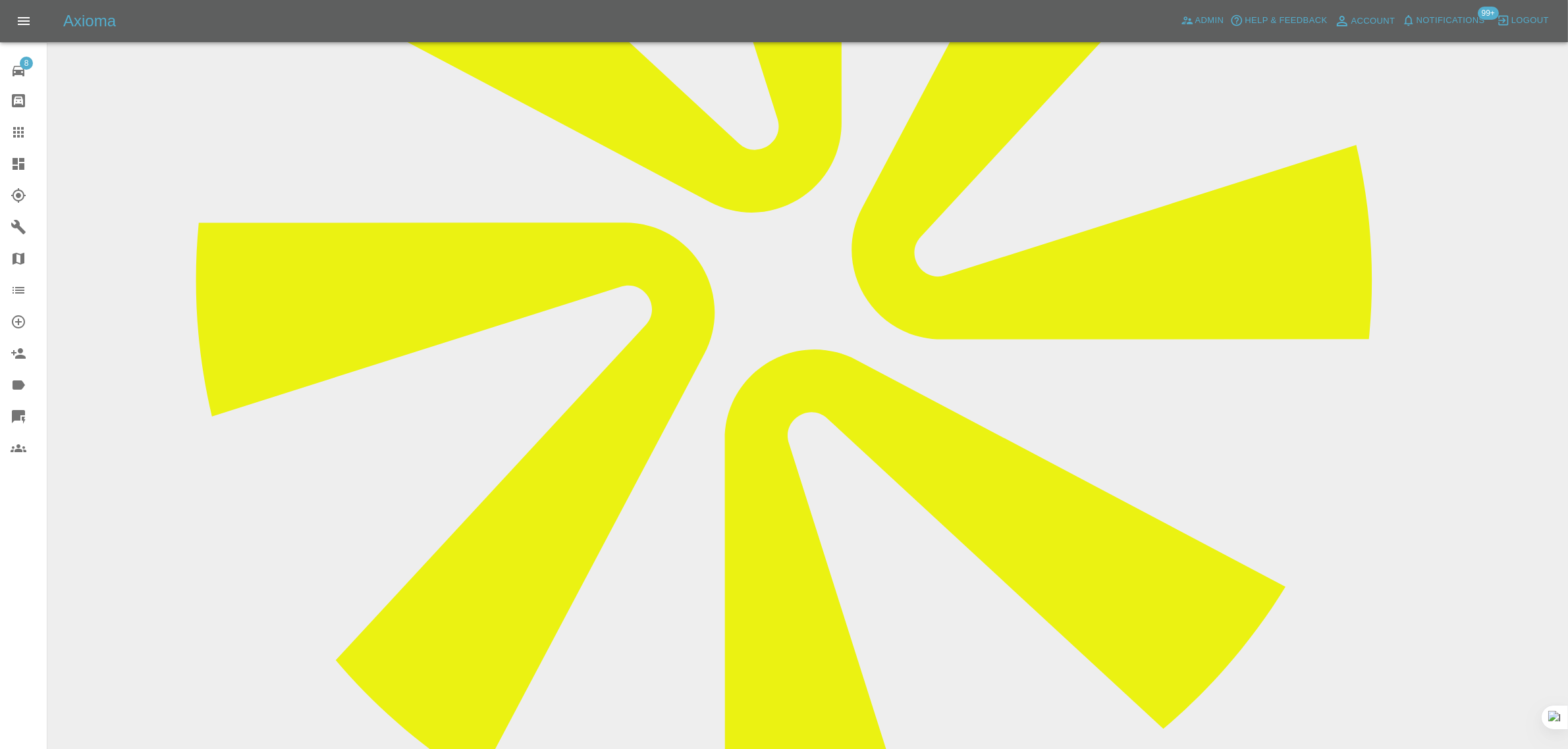
paste textarea "My quote have expired. Are you able to requote for the work Regards Knut Dalen"
type textarea "My quote have expired. Are you able to requote for the work Regards Knut Dalen"
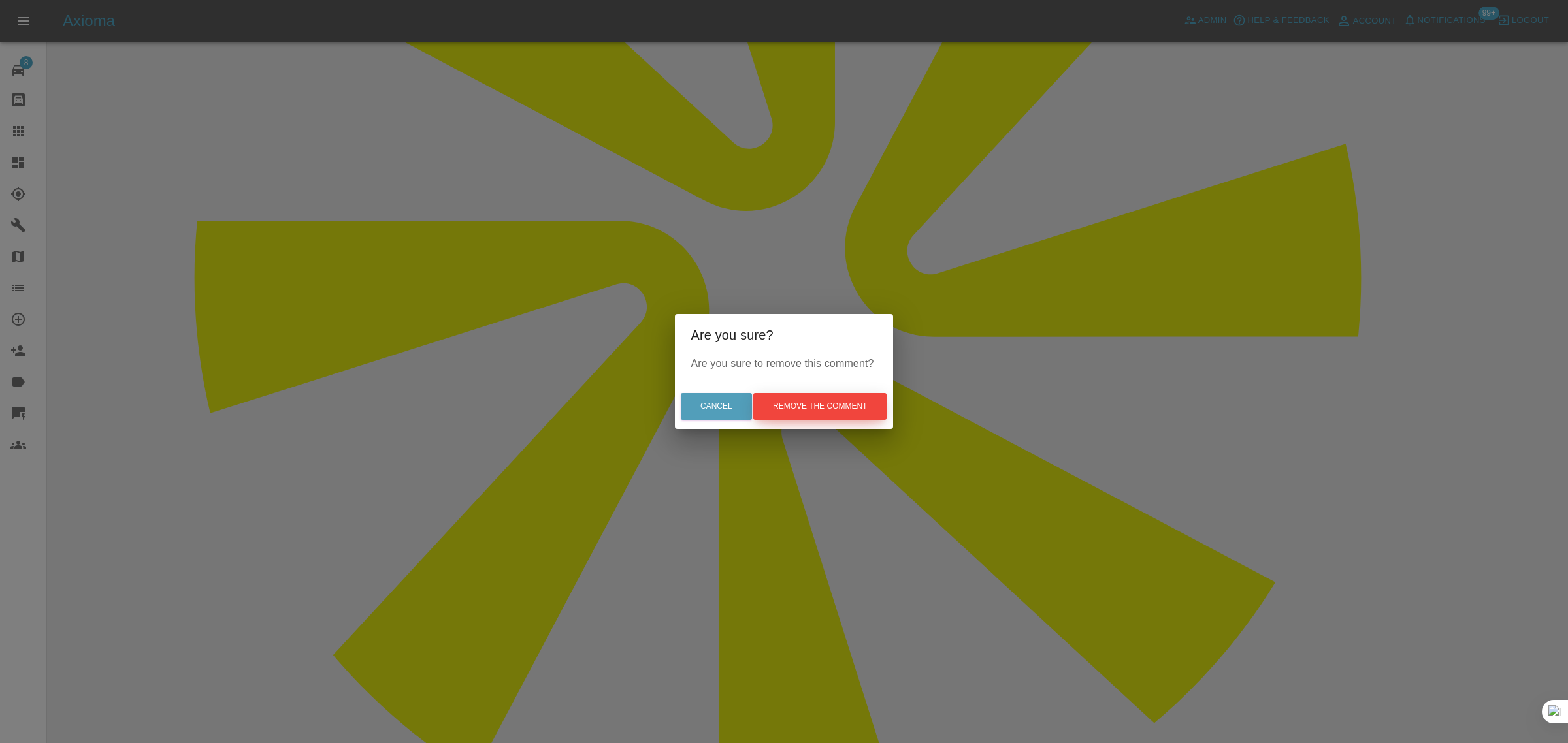
click at [808, 407] on button "Remove the comment" at bounding box center [821, 407] width 134 height 27
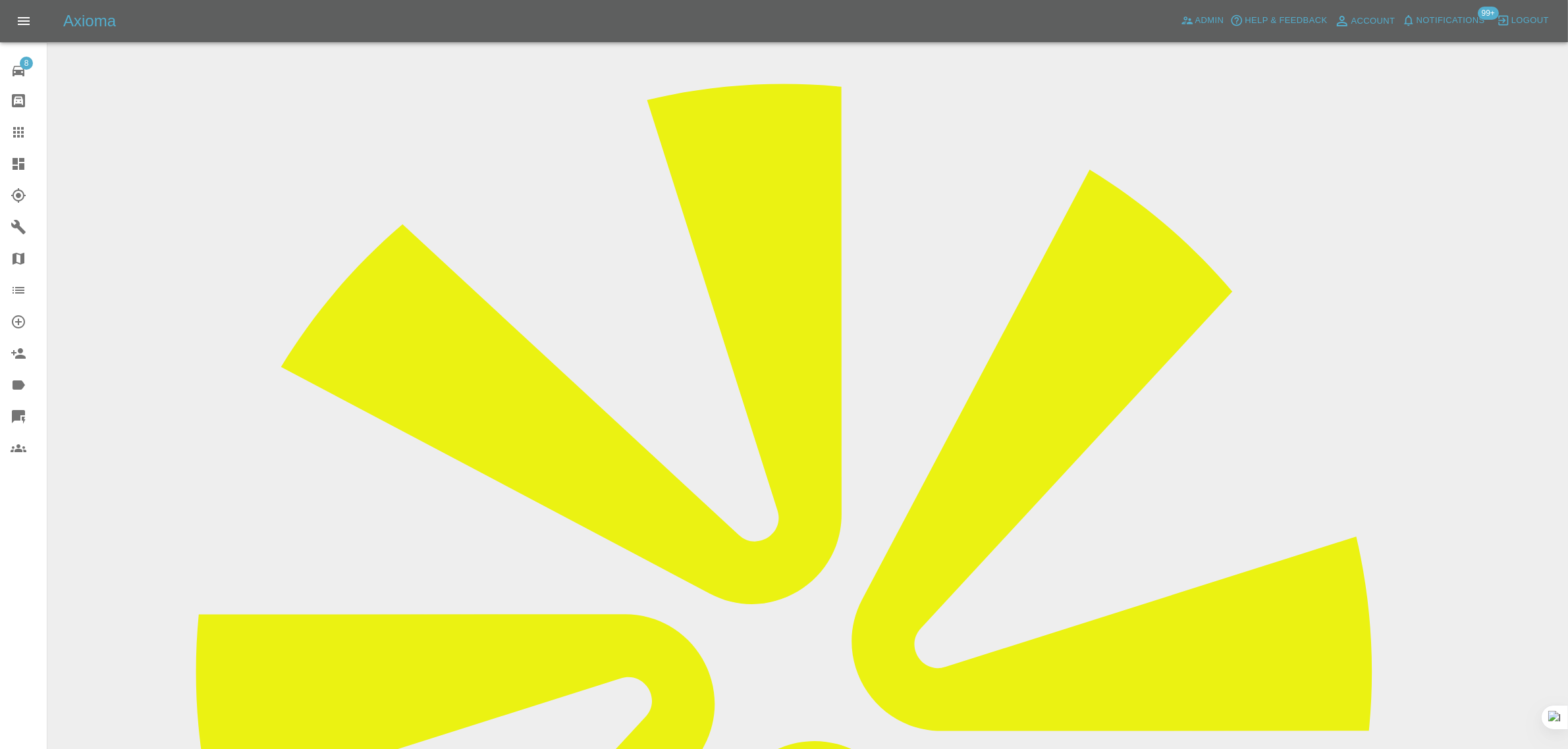
scroll to position [10, 0]
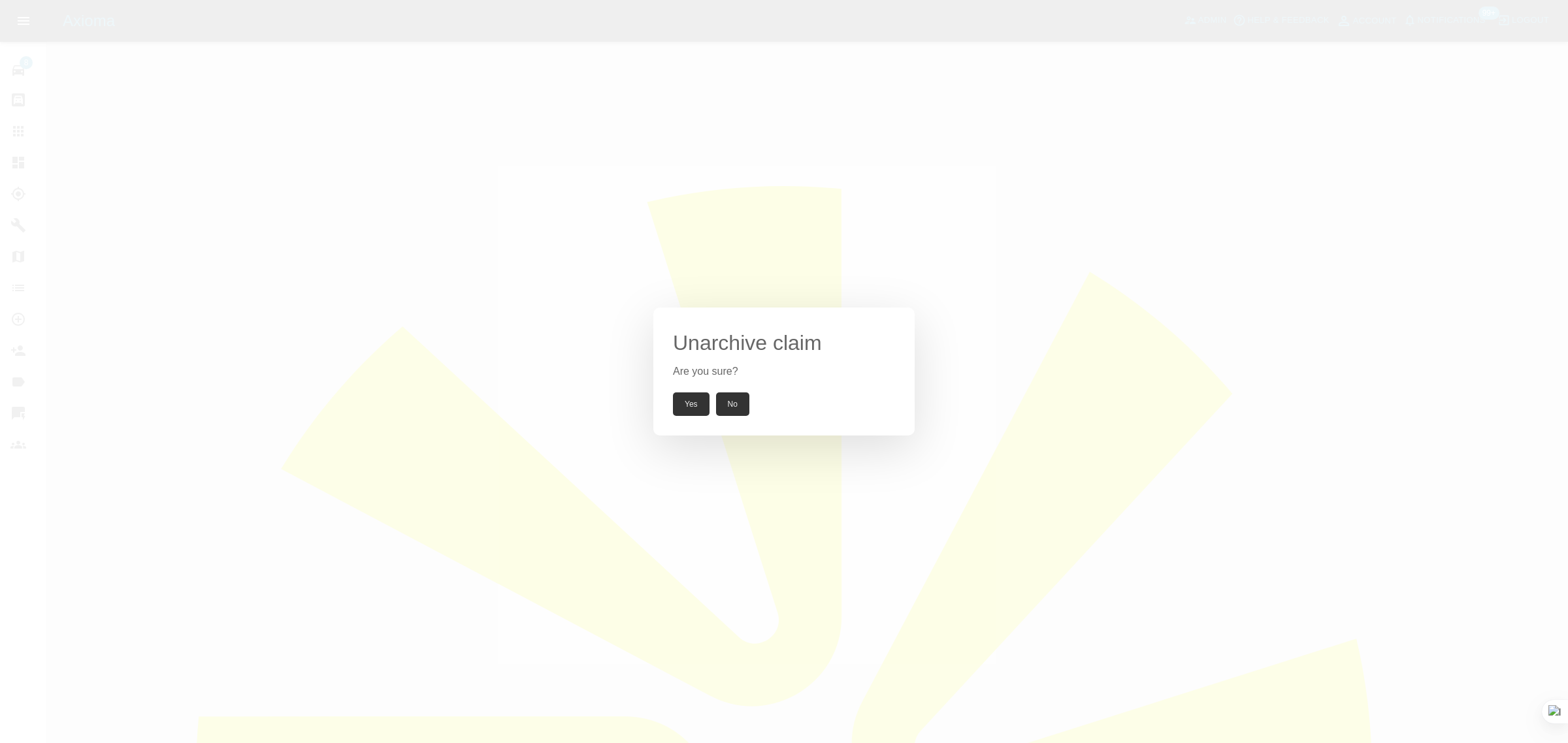
click at [687, 408] on button "Yes" at bounding box center [691, 405] width 37 height 24
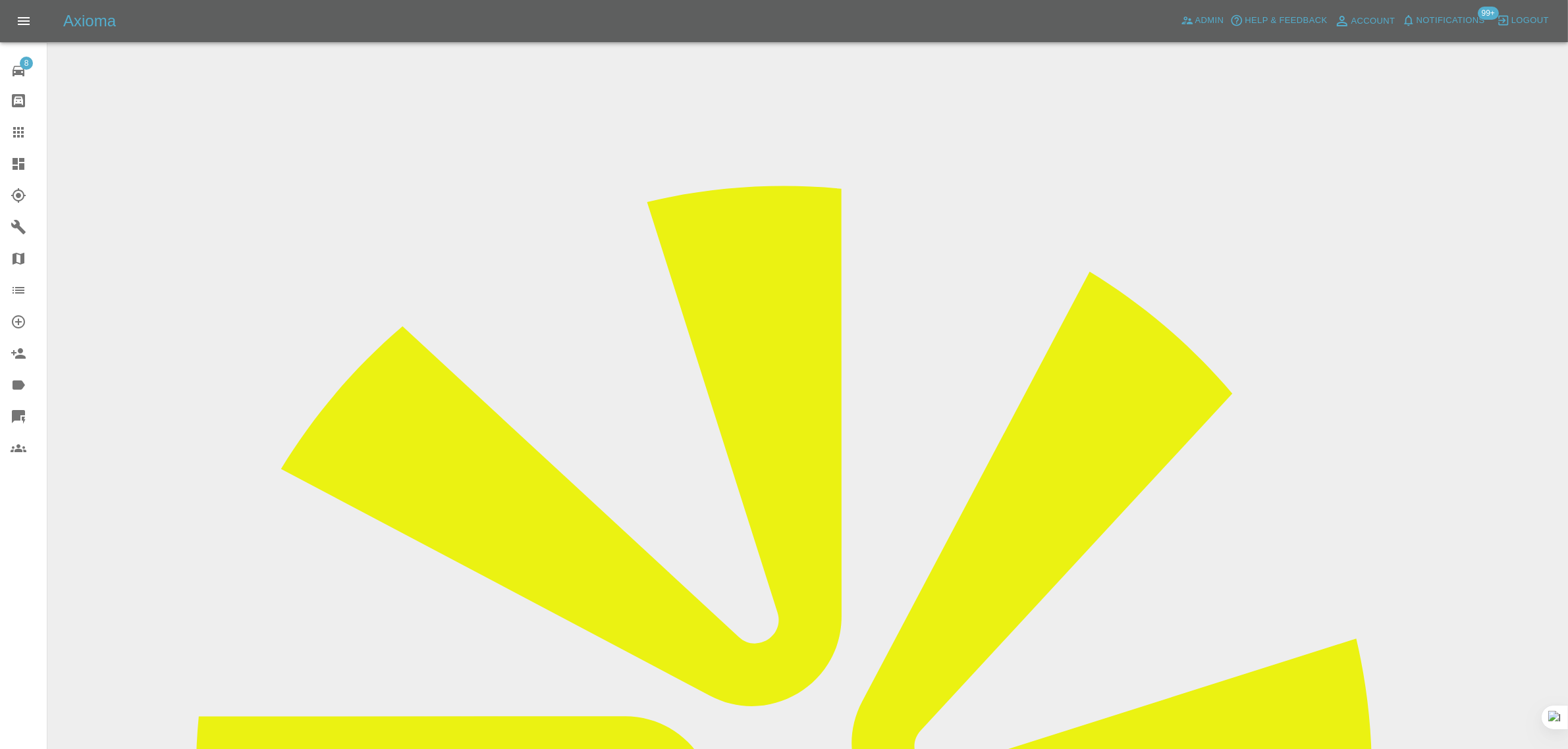
drag, startPoint x: 797, startPoint y: 433, endPoint x: 959, endPoint y: 425, distance: 162.2
copy td "knut.dalen@gmail.com"
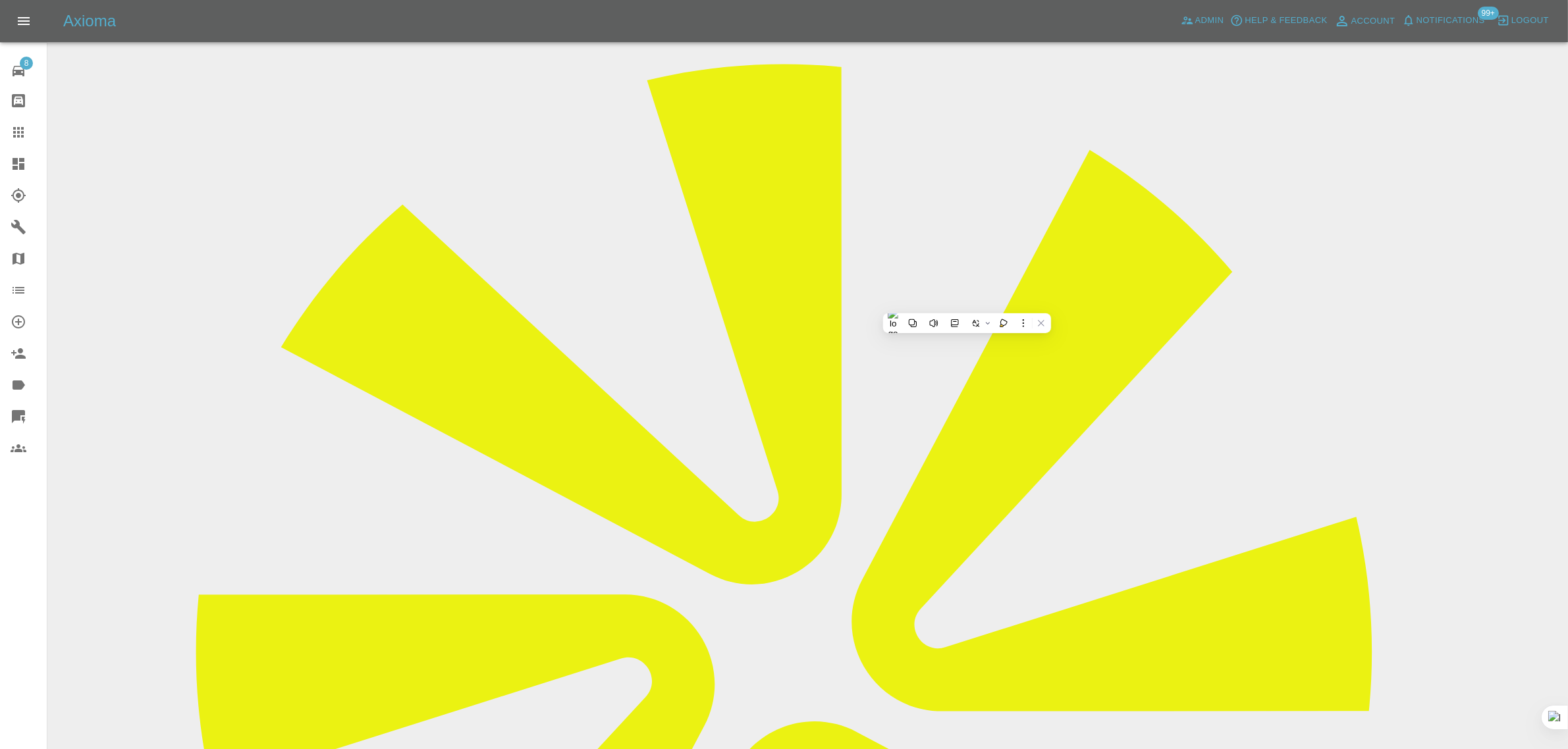
scroll to position [0, 0]
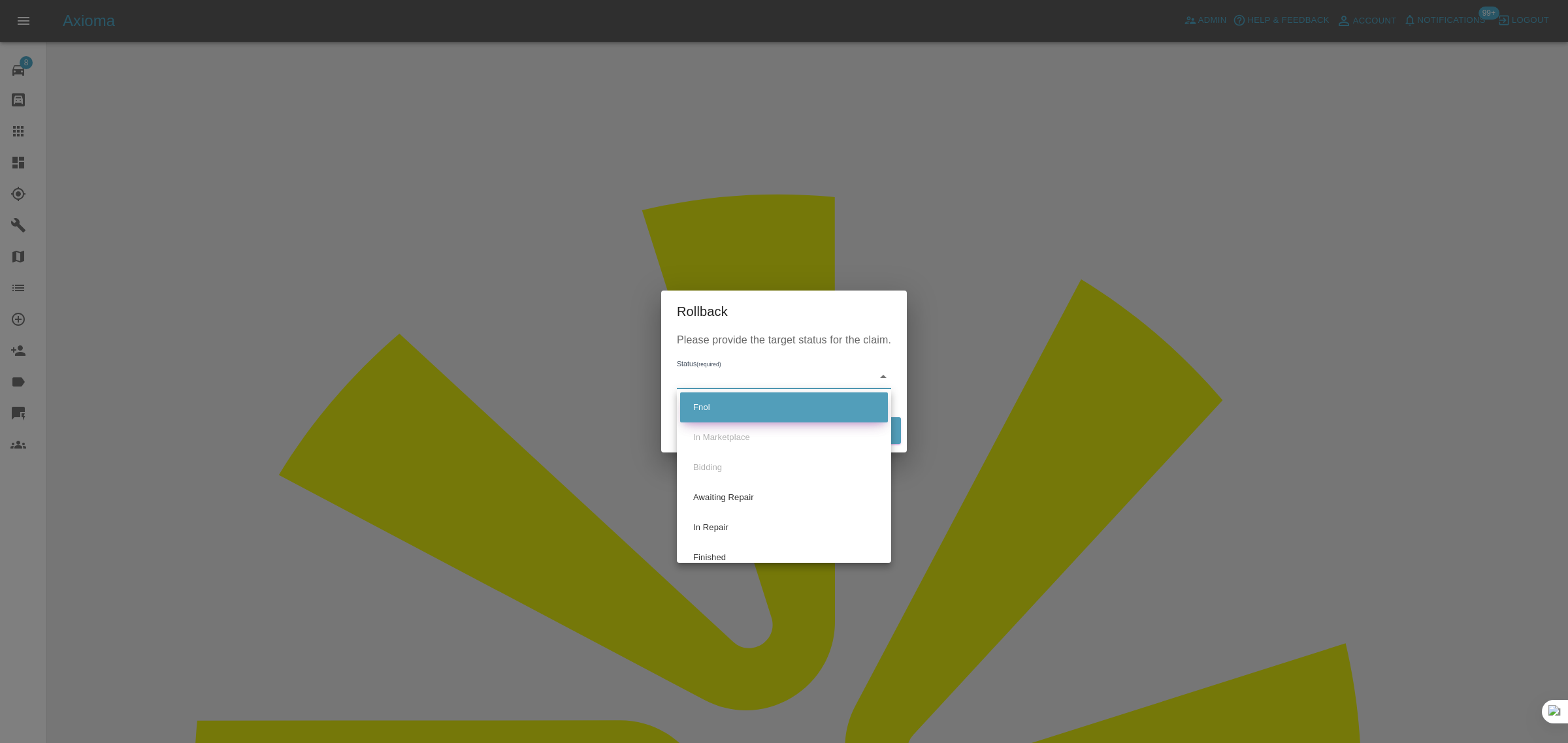
click at [714, 412] on li "Fnol" at bounding box center [784, 407] width 208 height 30
type input "fnol"
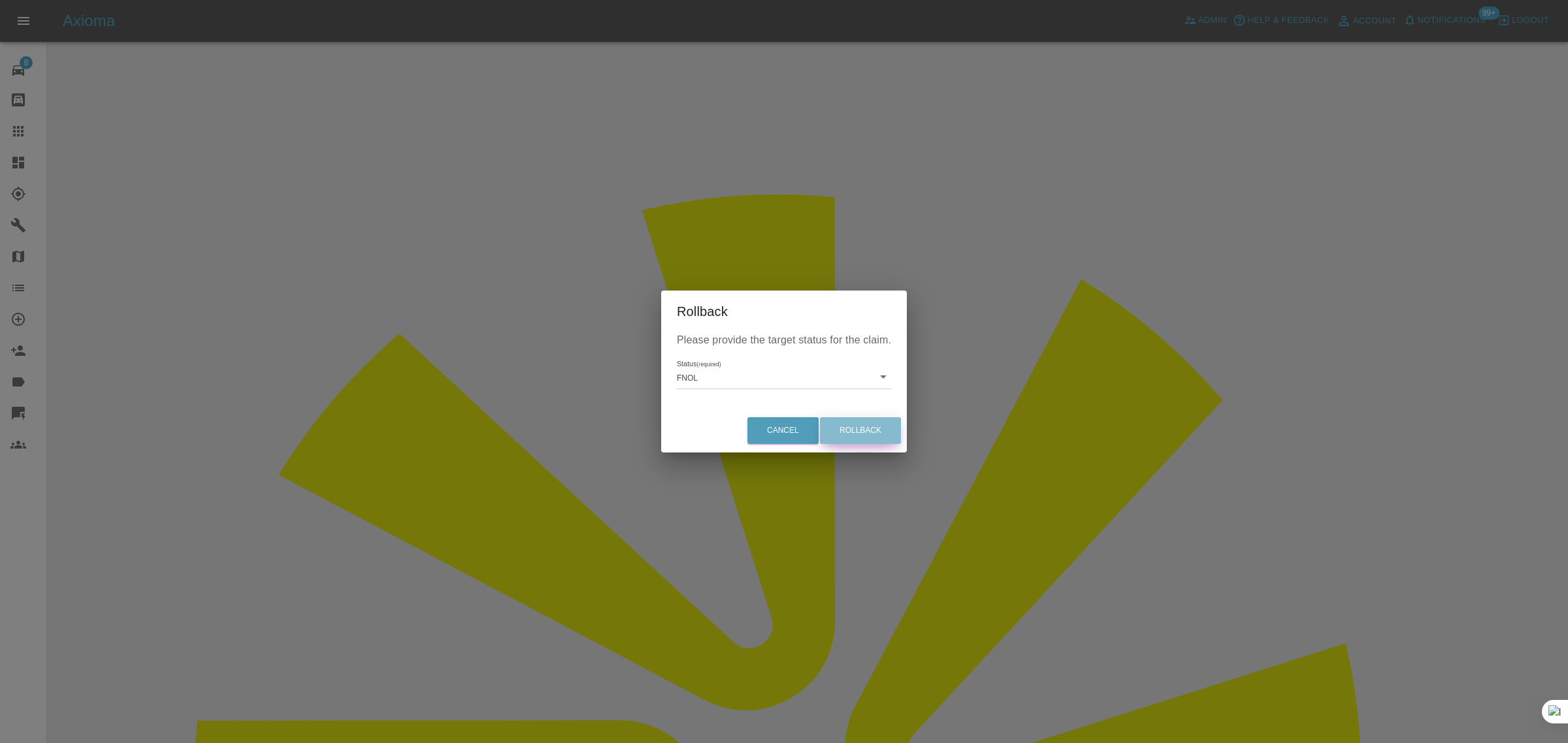
click at [869, 432] on button "Rollback" at bounding box center [860, 431] width 81 height 27
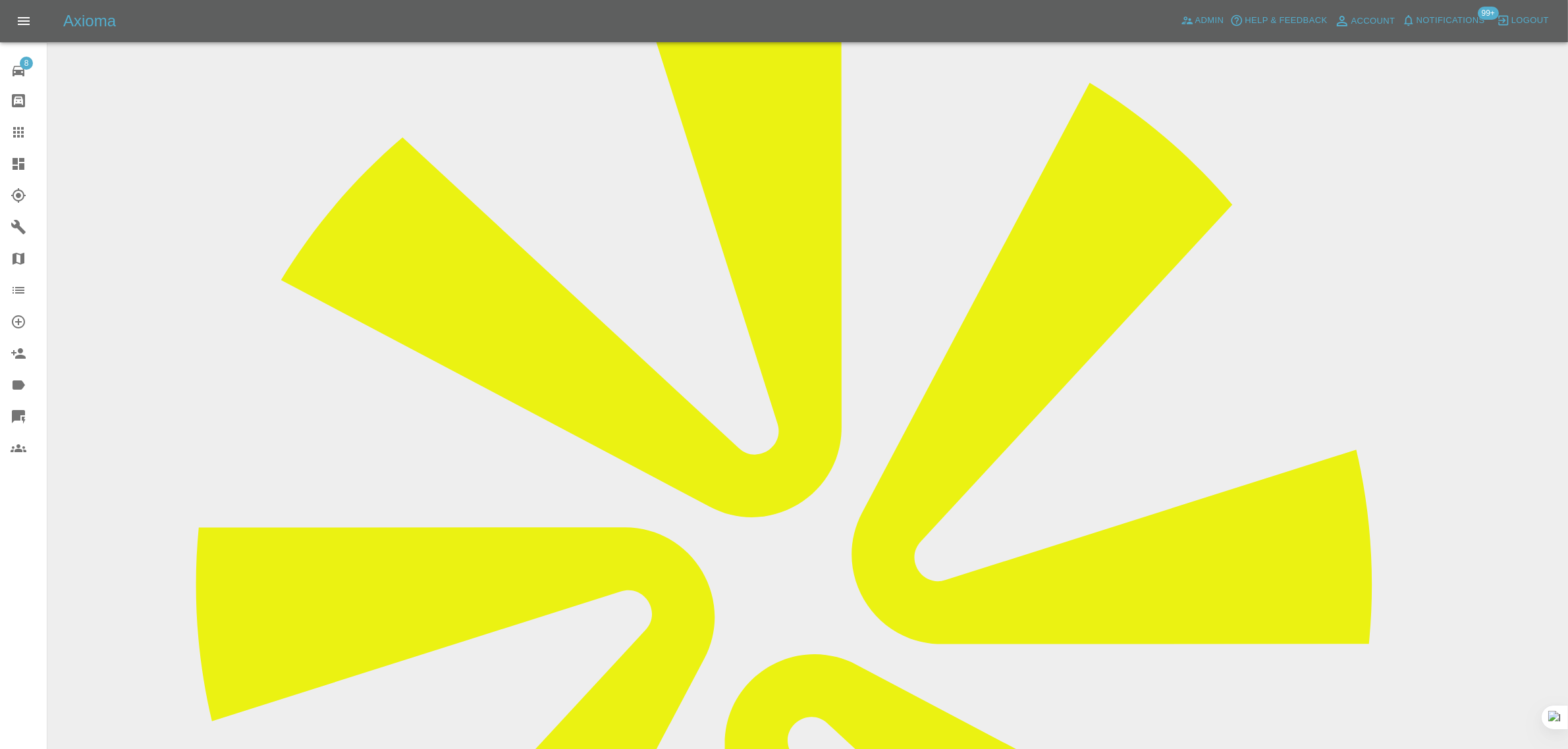
scroll to position [411, 0]
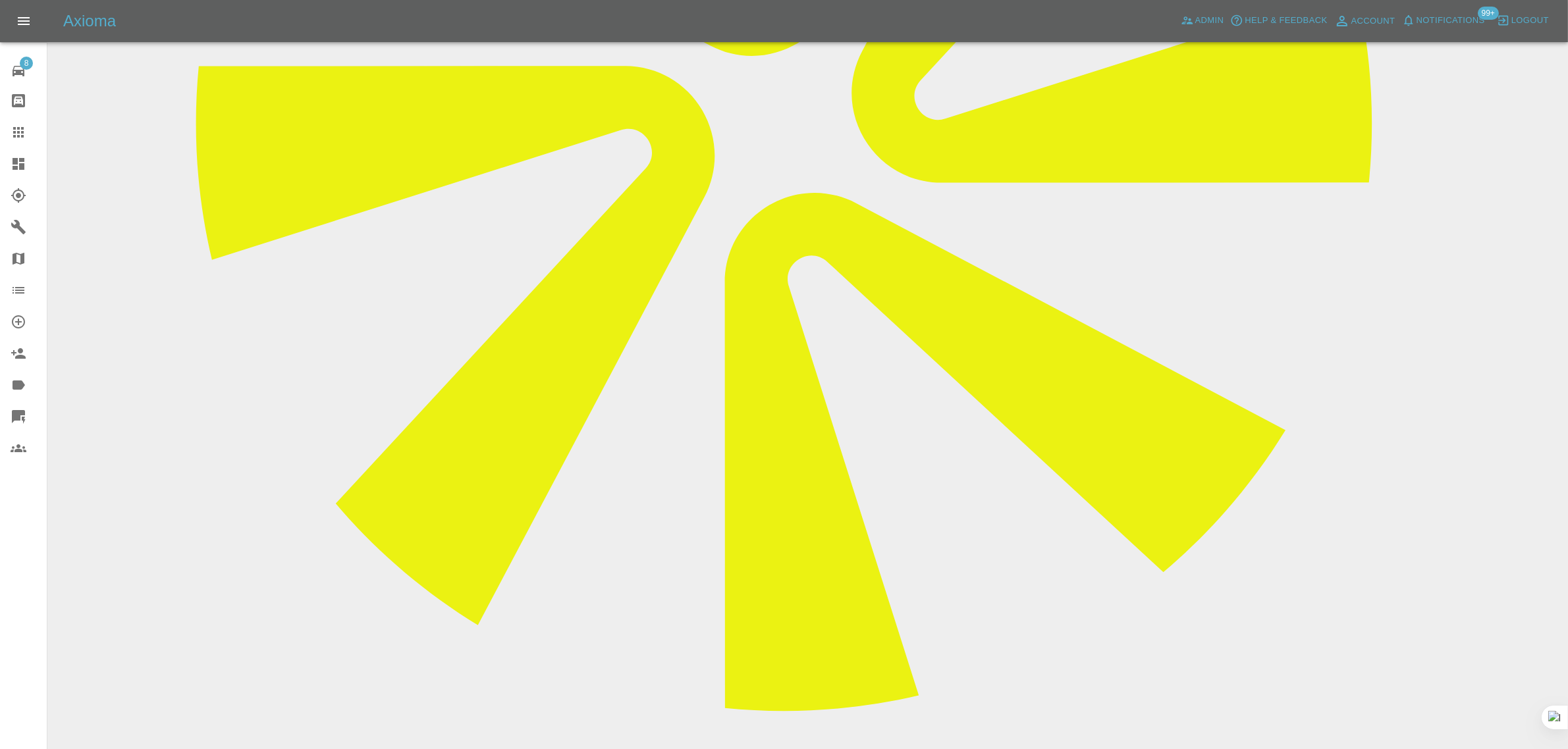
scroll to position [779, 0]
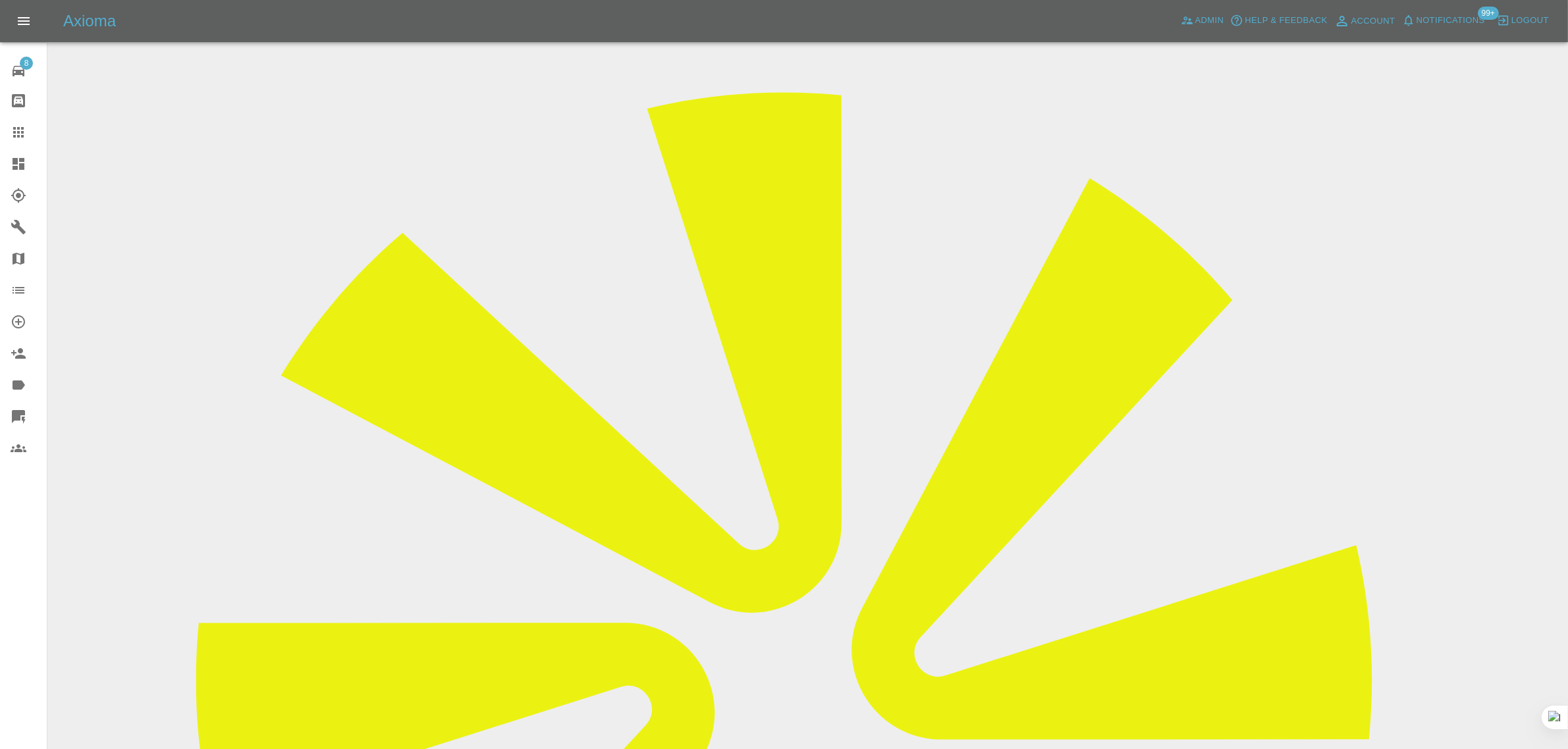
scroll to position [0, 0]
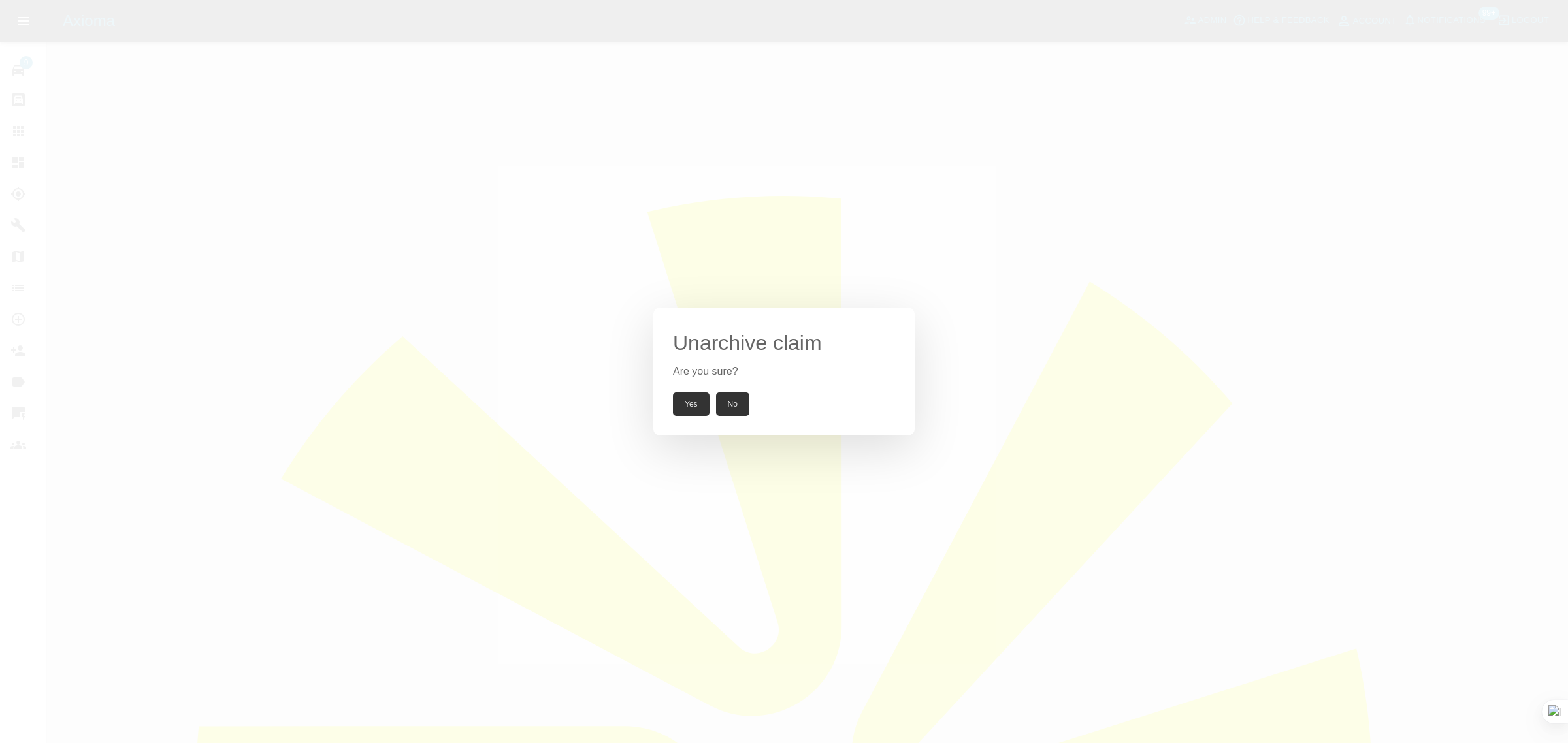
click at [706, 409] on button "Yes" at bounding box center [691, 405] width 37 height 24
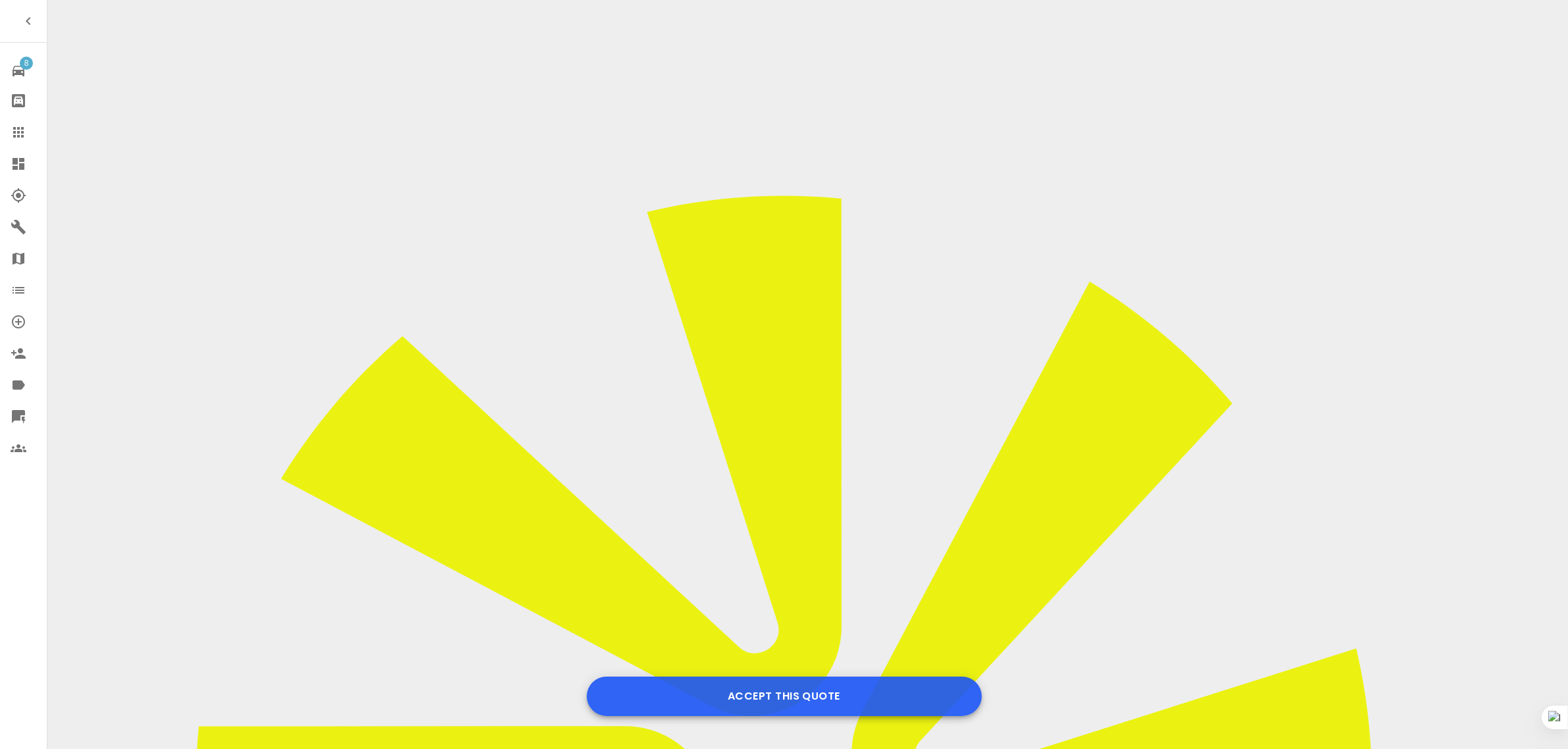
click at [861, 699] on button "Accept this Quote" at bounding box center [784, 696] width 395 height 39
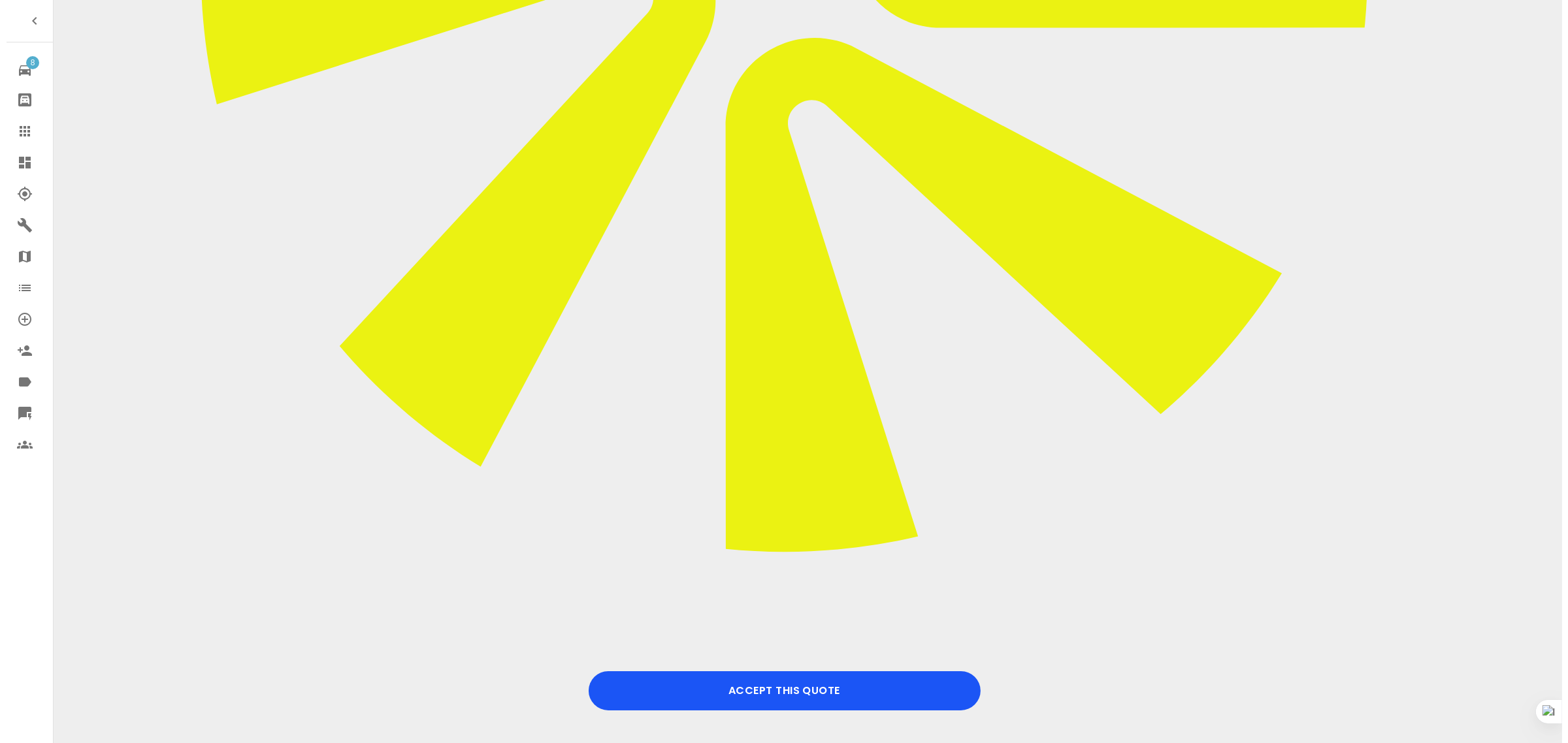
scroll to position [653, 0]
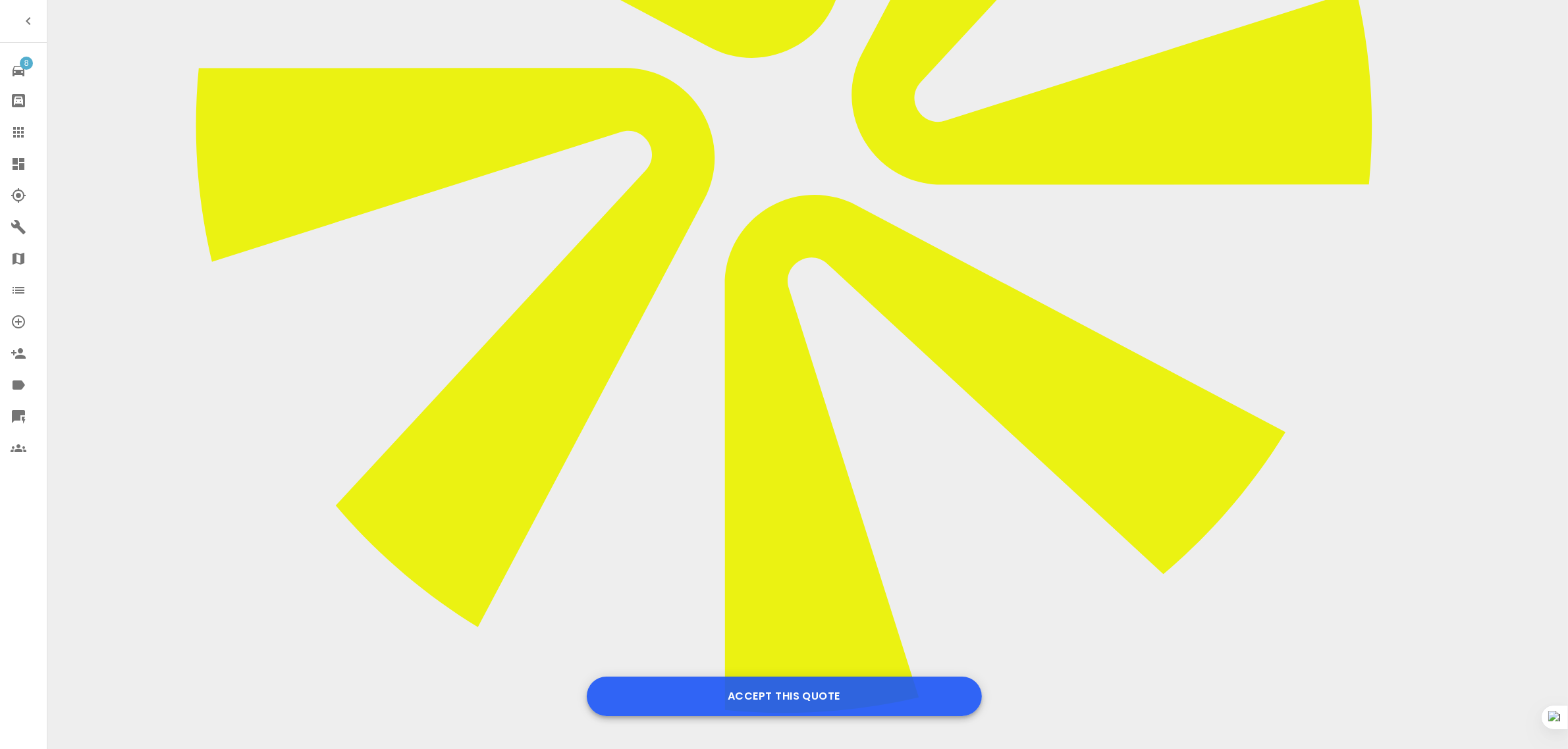
click at [787, 699] on button "Accept this Quote" at bounding box center [784, 696] width 395 height 39
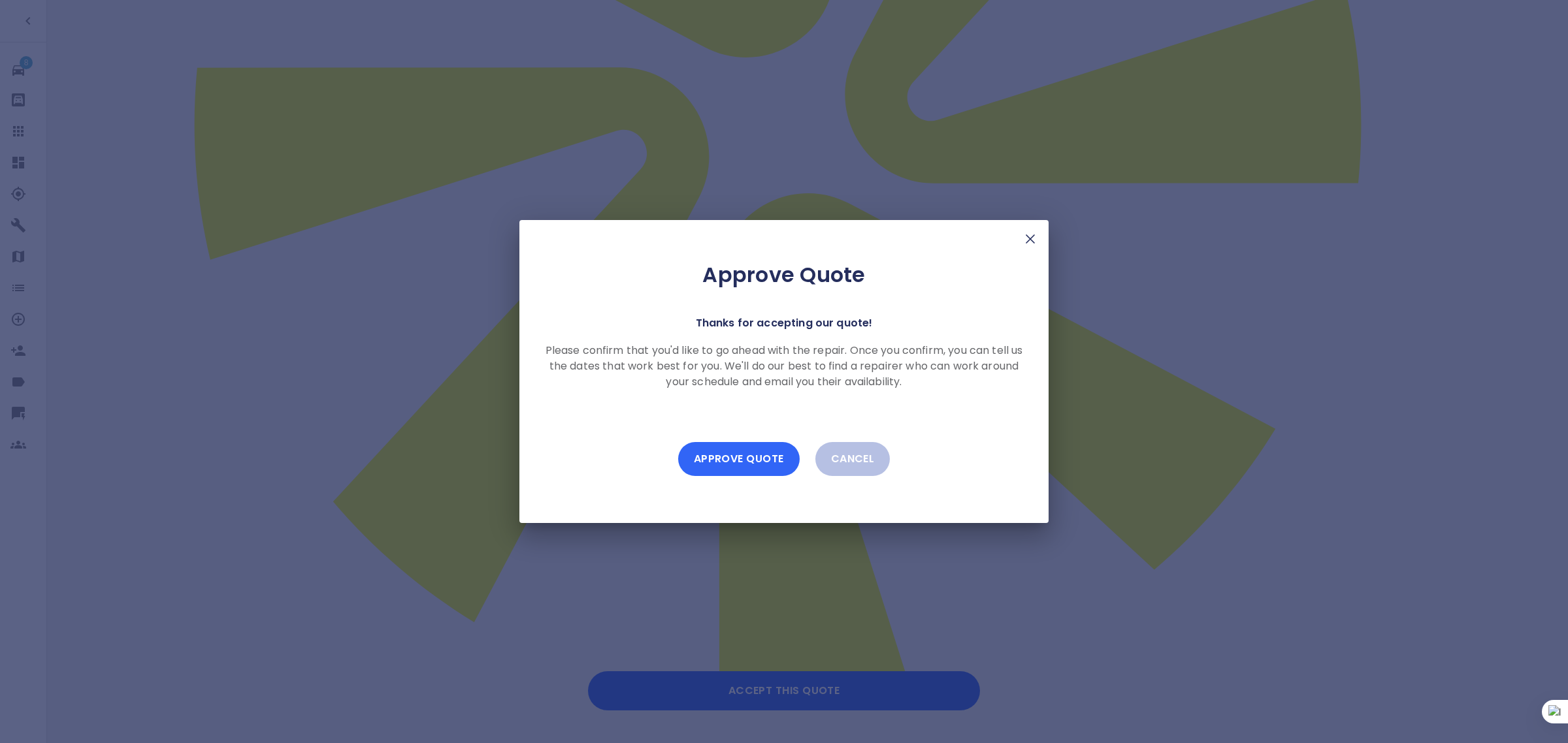
click at [752, 462] on button "Approve Quote" at bounding box center [738, 459] width 122 height 34
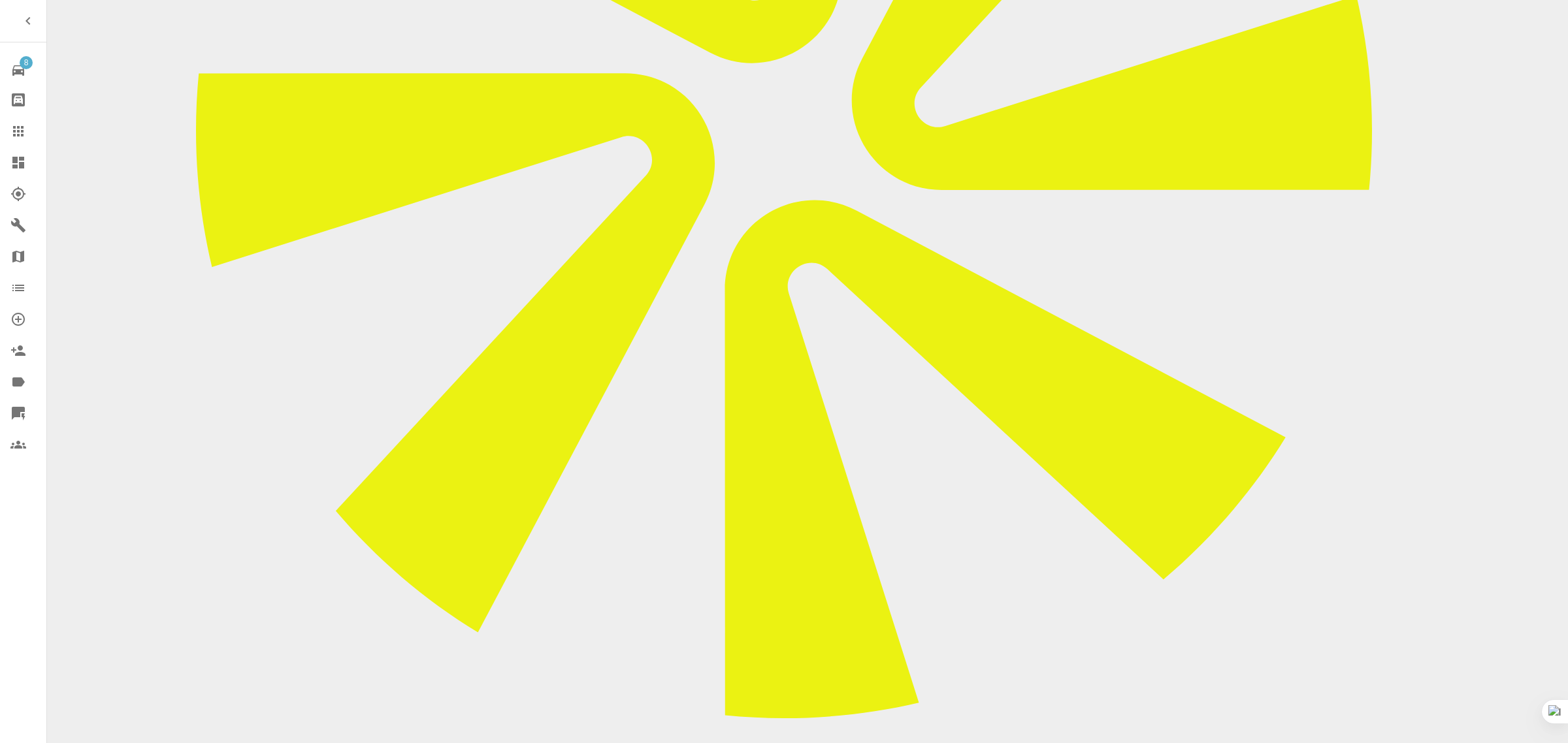
scroll to position [0, 0]
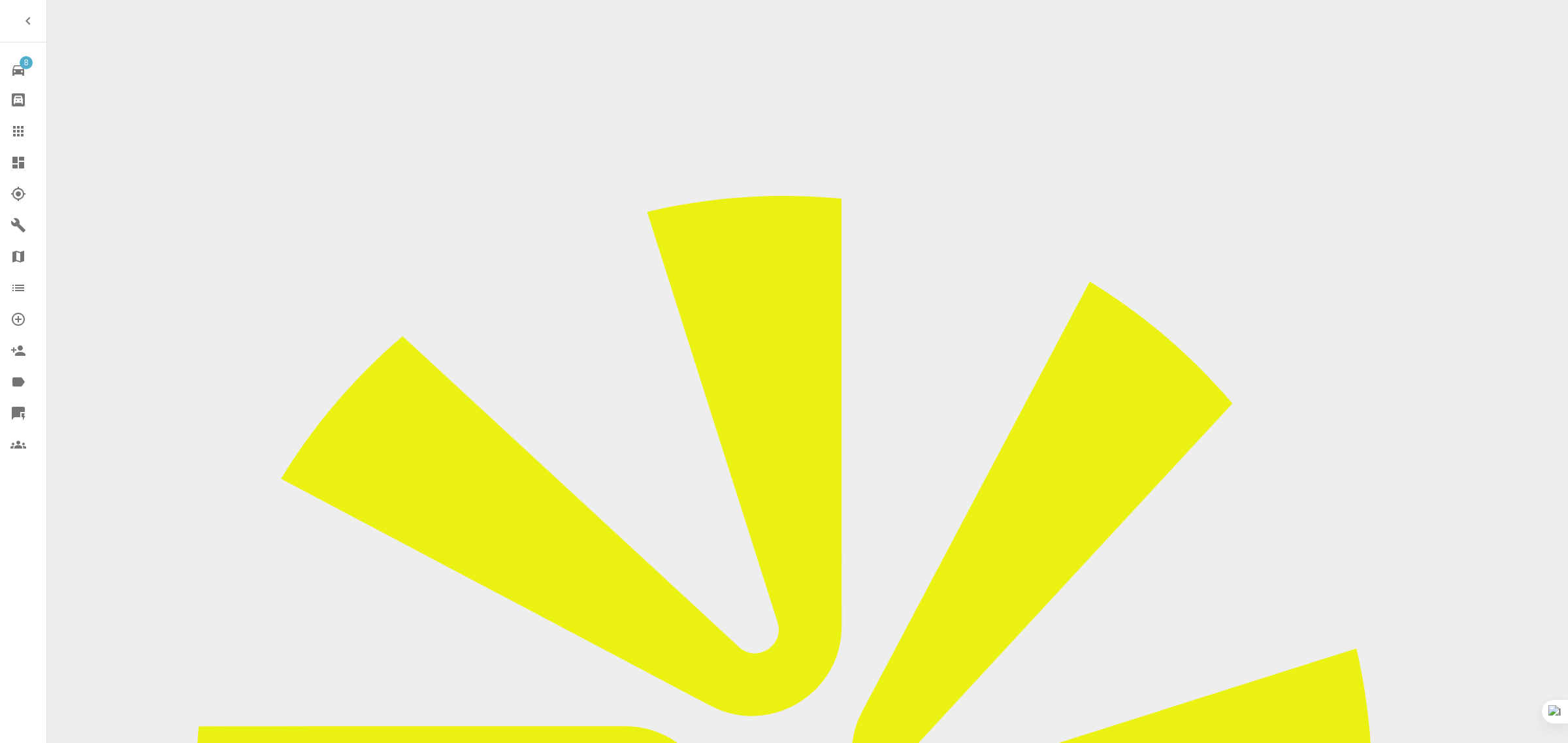
click at [24, 125] on icon at bounding box center [18, 131] width 16 height 16
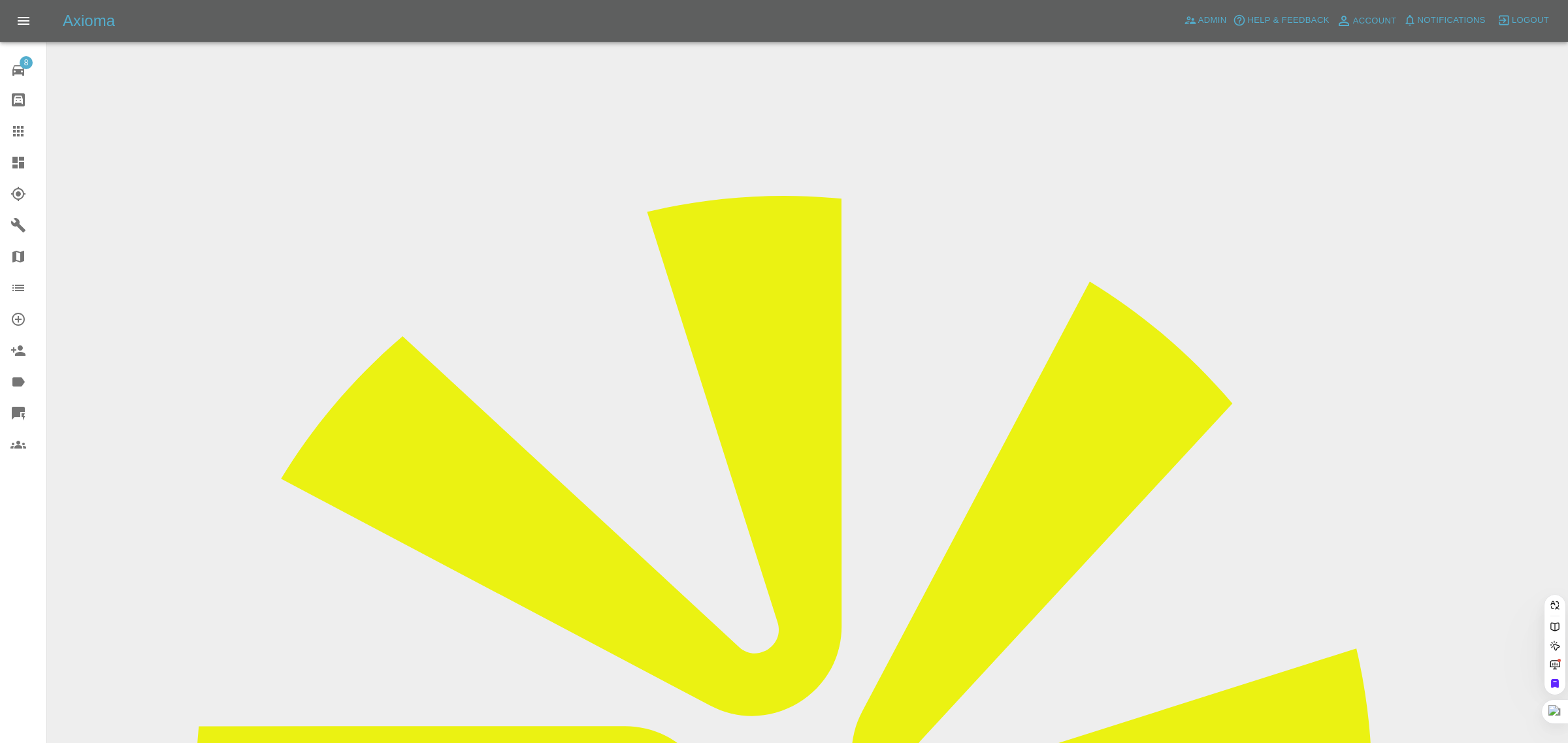
paste input "jaginder1982@gmail.com"
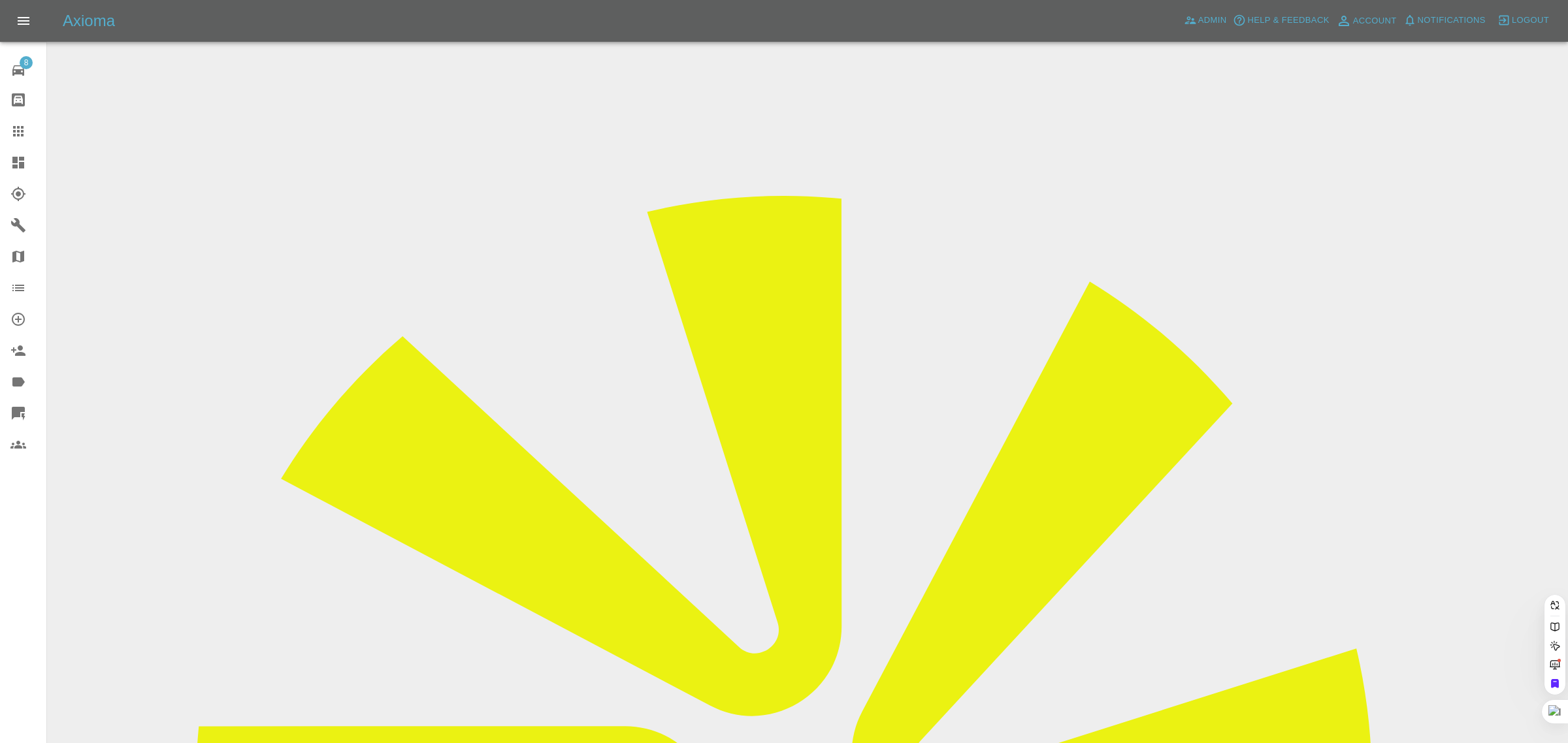
type input "jaginder1982@gmail.co"
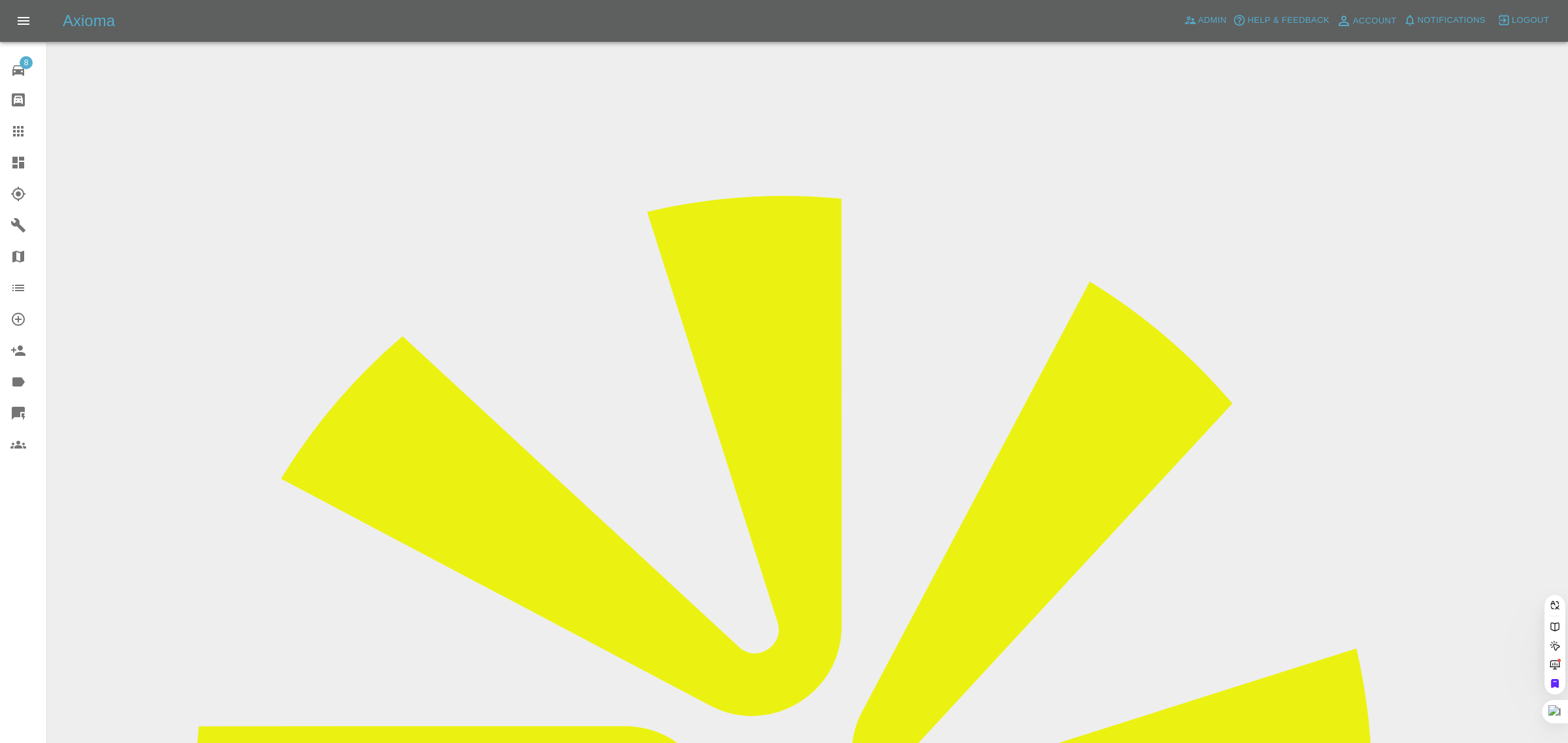
paste input "jaginder1982@gmail.com"
type input "jaginder1982@gmail.com"
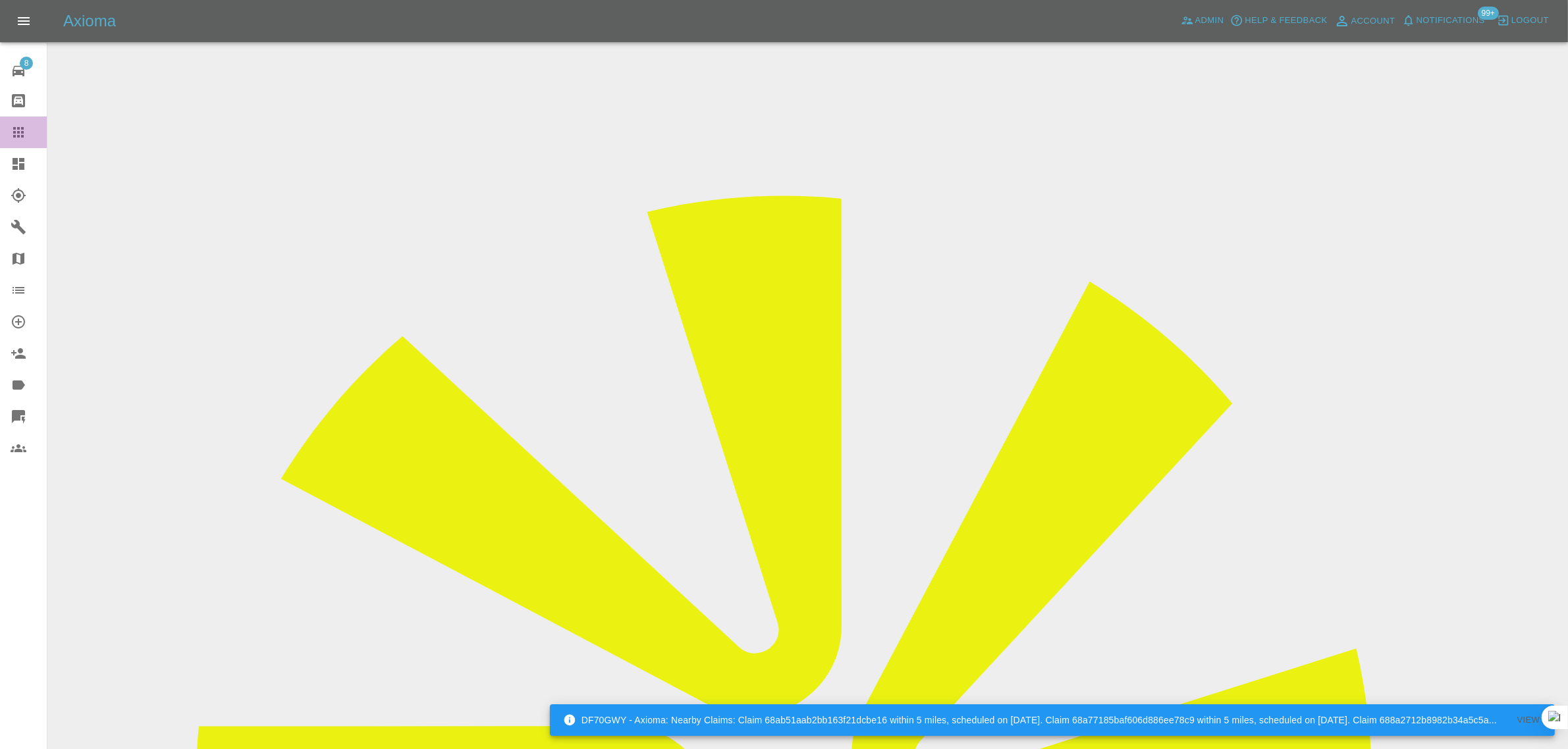
click at [27, 132] on div at bounding box center [29, 132] width 37 height 16
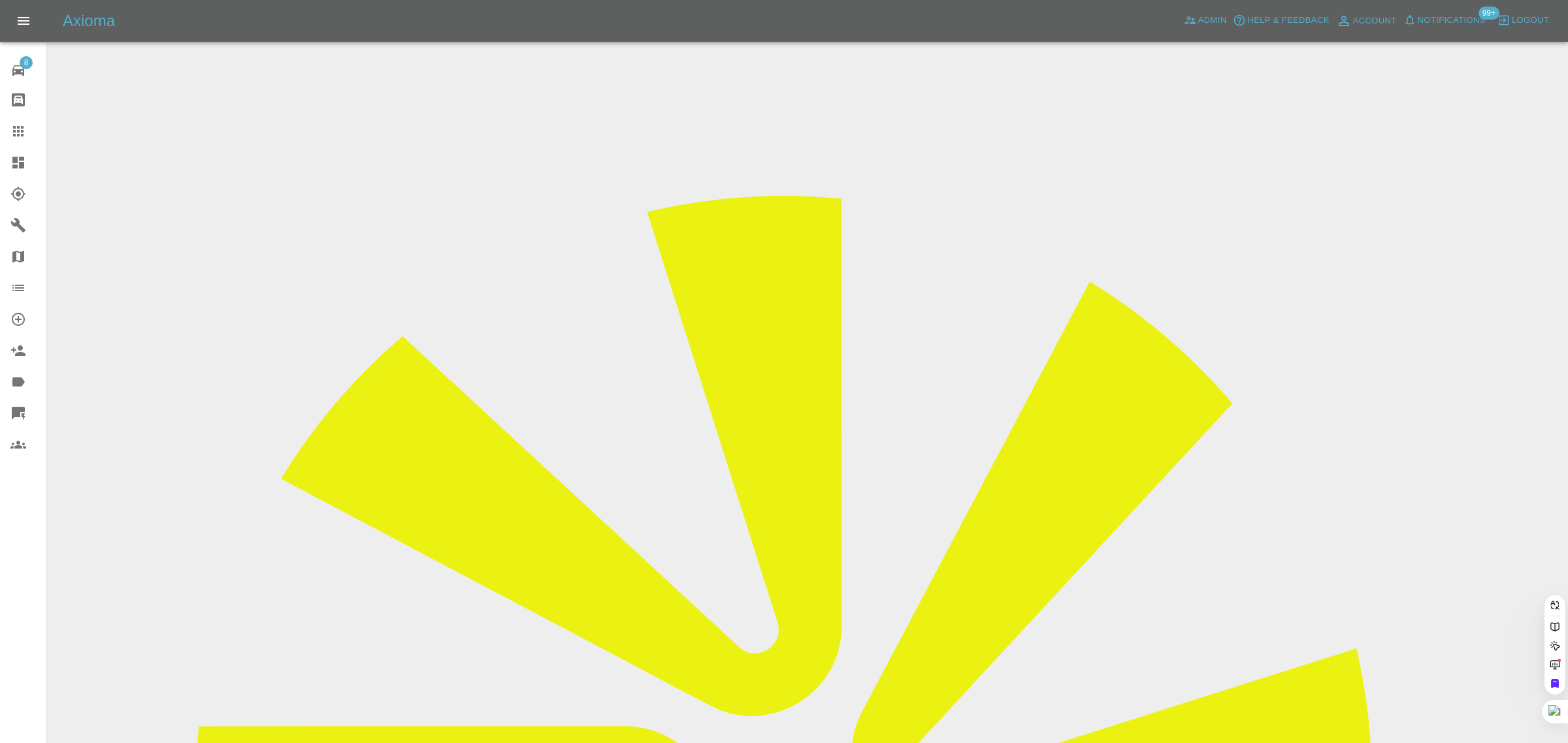
paste input "ianswaters@ntlworld.com"
type input "ianswaters@ntlworld.com"
